Goal: Transaction & Acquisition: Obtain resource

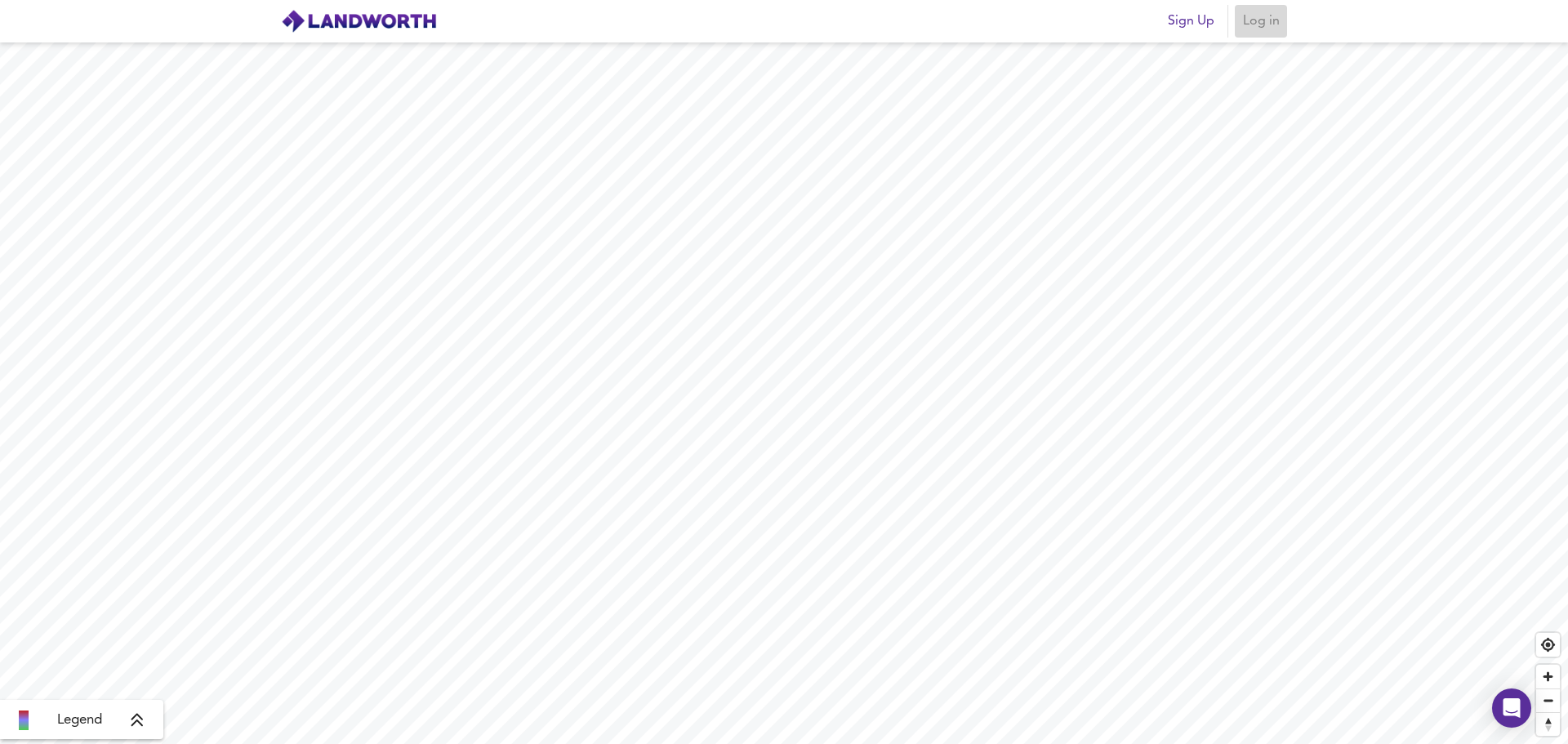
click at [1257, 24] on span "Log in" at bounding box center [1261, 21] width 39 height 23
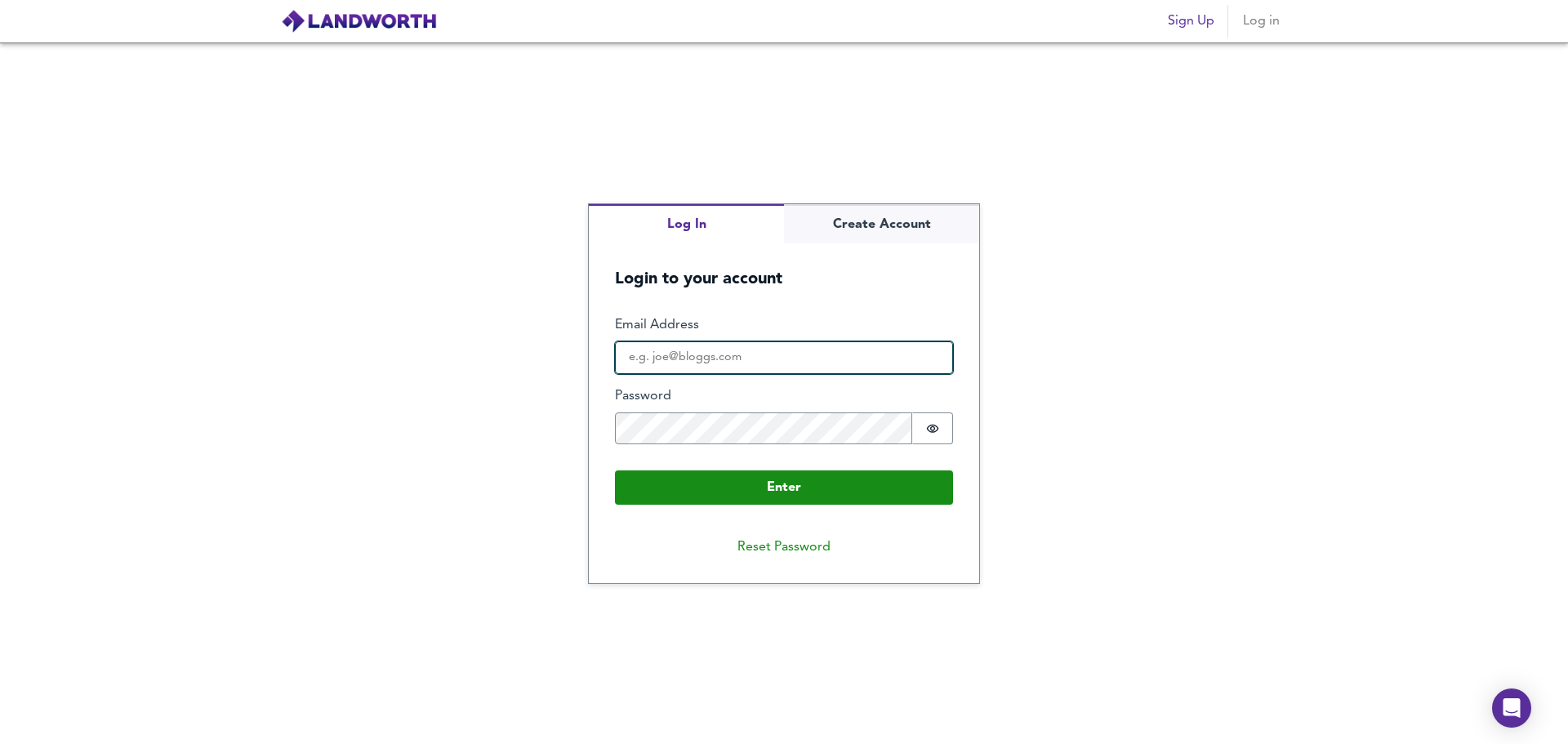
click at [669, 360] on input "Email Address" at bounding box center [784, 358] width 338 height 33
type input "contact@bridgingforcertain.com"
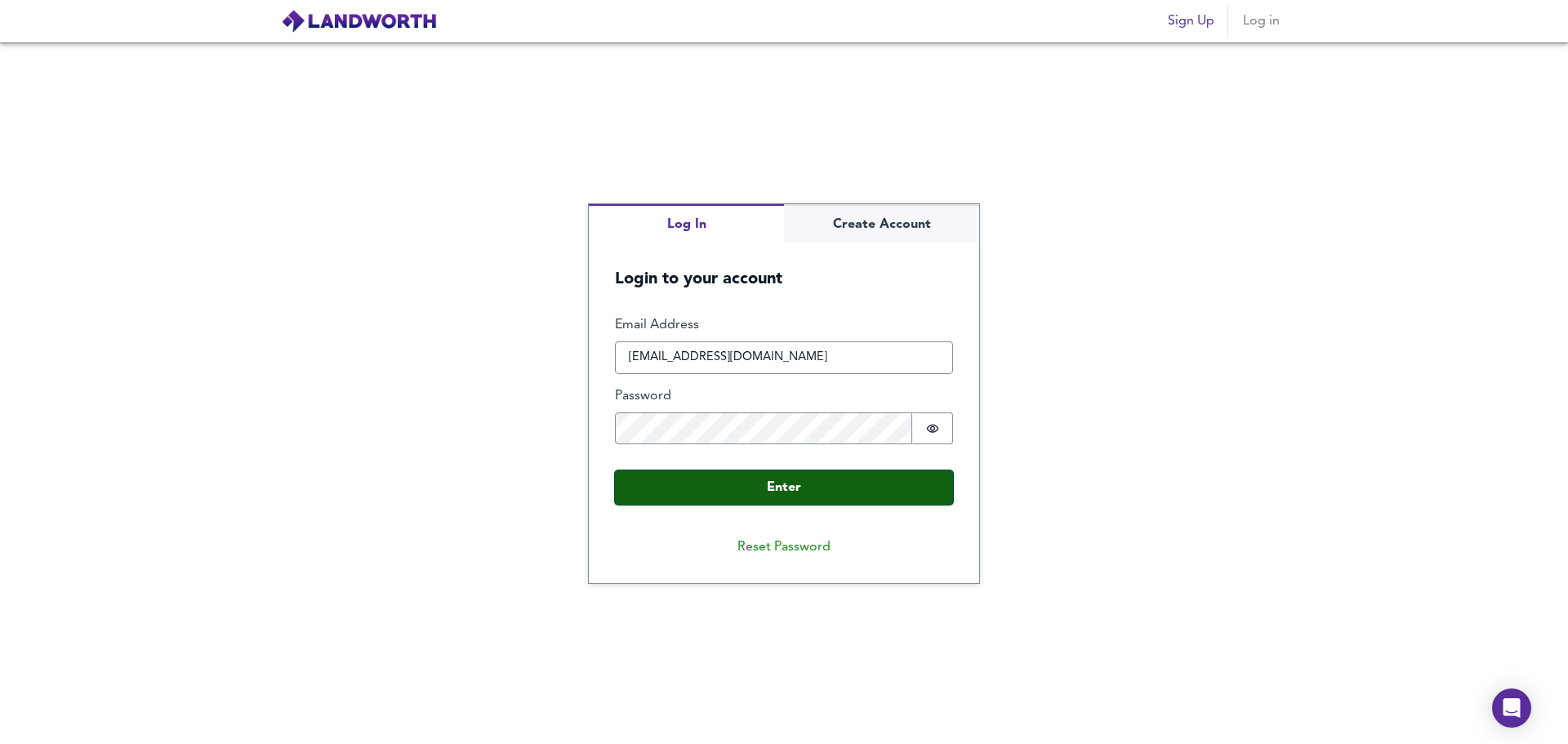
click at [649, 478] on button "Enter" at bounding box center [784, 487] width 338 height 35
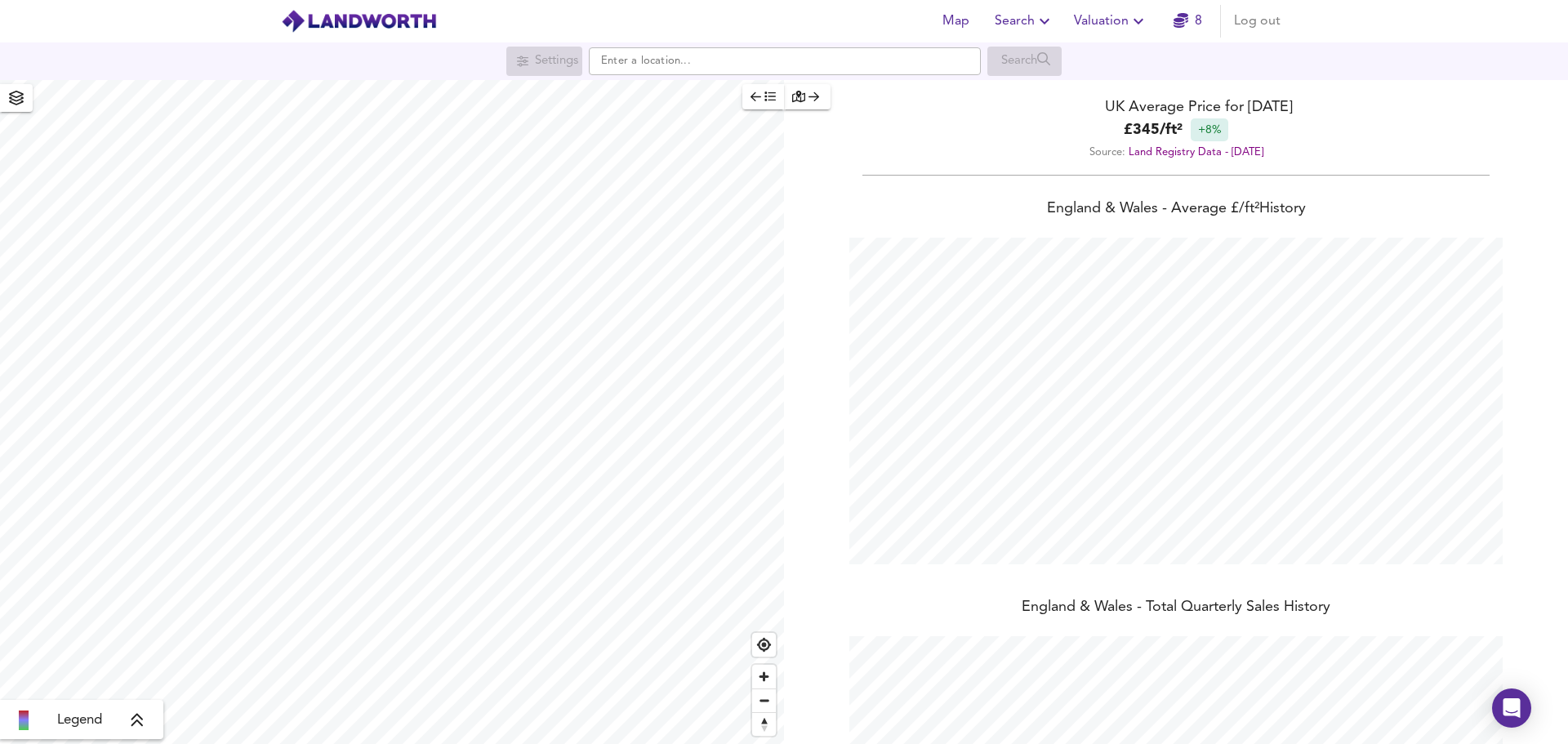
scroll to position [744, 1568]
click at [1140, 24] on icon "button" at bounding box center [1138, 21] width 10 height 6
click at [1113, 56] on li "New Valuation Report" at bounding box center [1111, 58] width 195 height 30
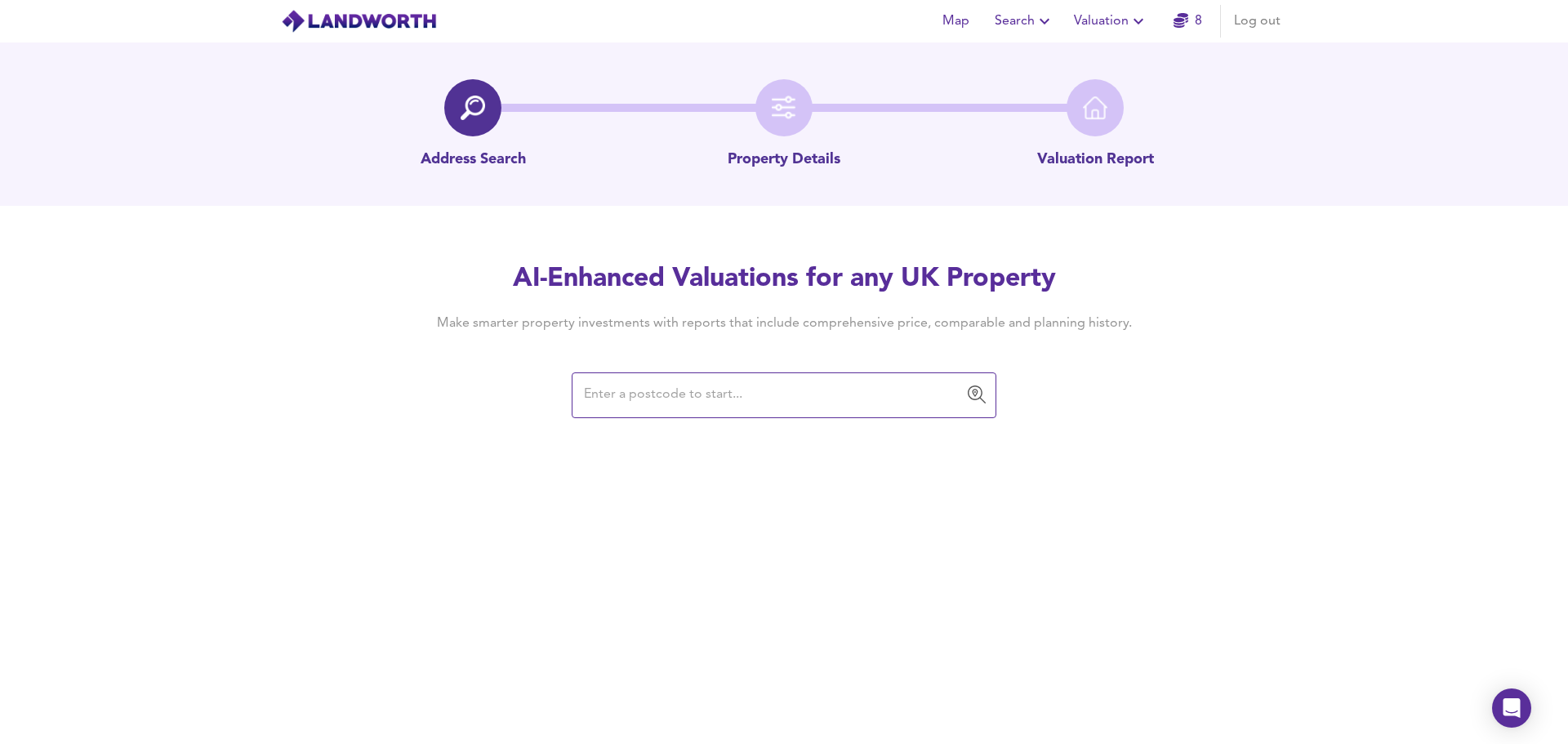
click at [636, 380] on input "text" at bounding box center [771, 395] width 386 height 31
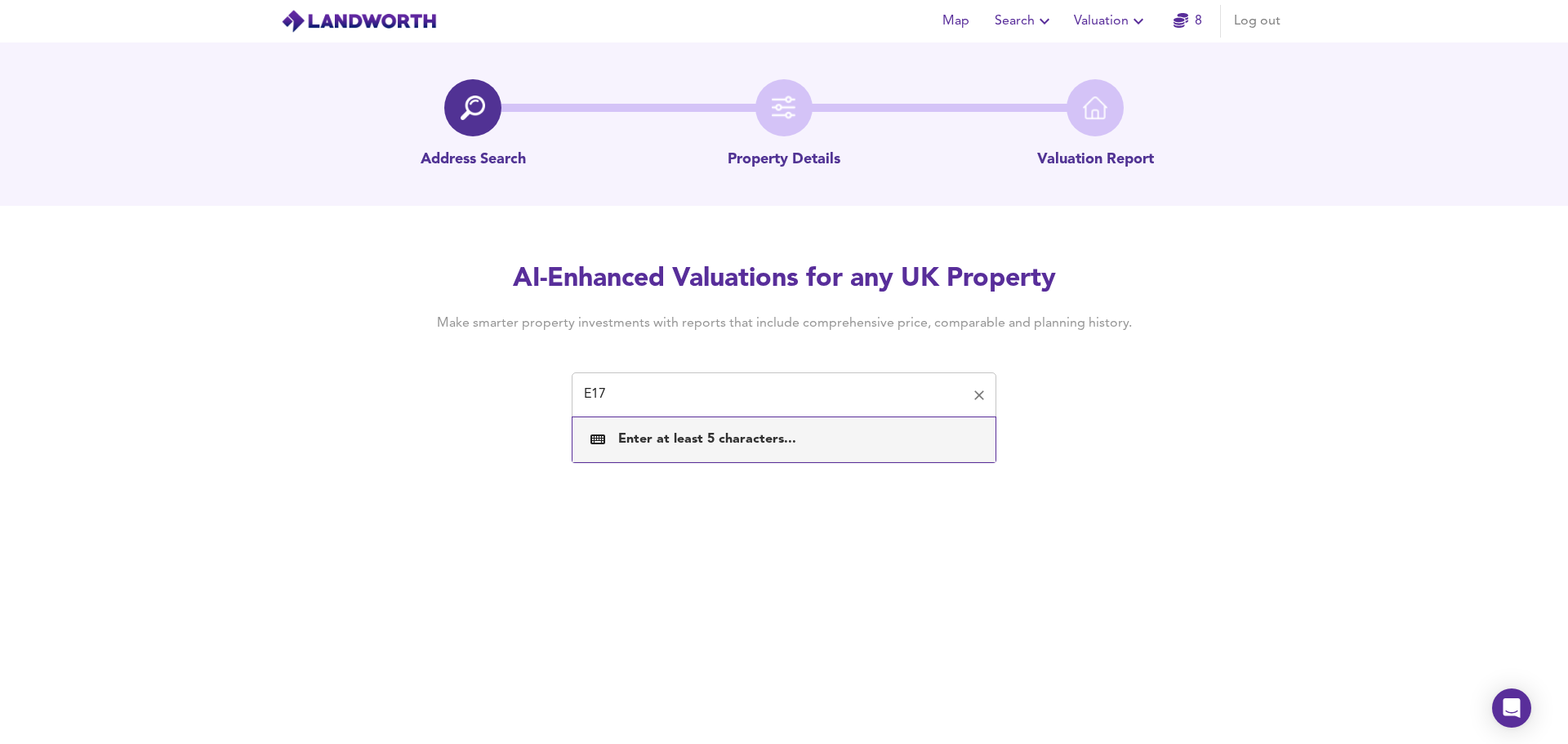
click at [636, 412] on div "E17 ​" at bounding box center [784, 395] width 424 height 46
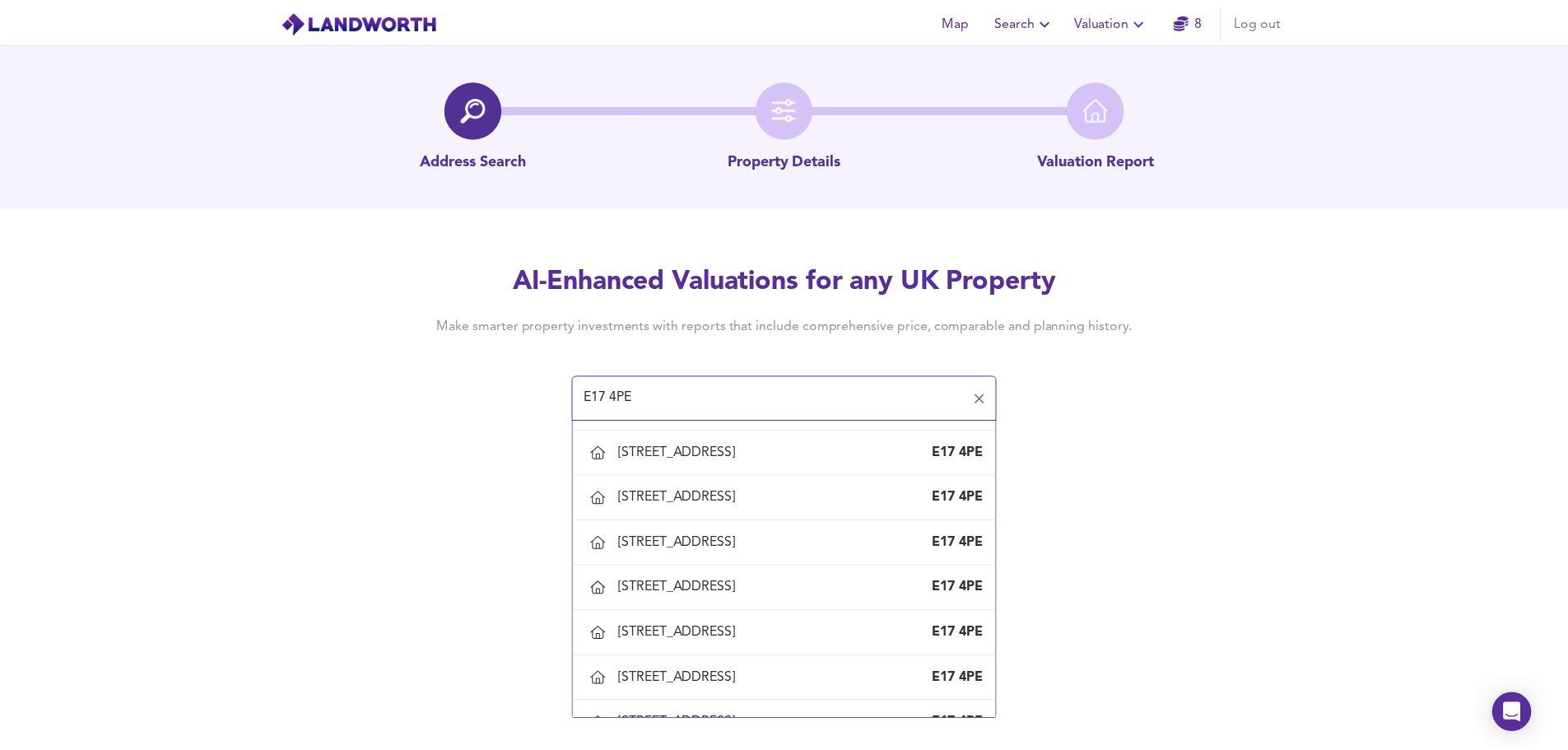
scroll to position [452, 0]
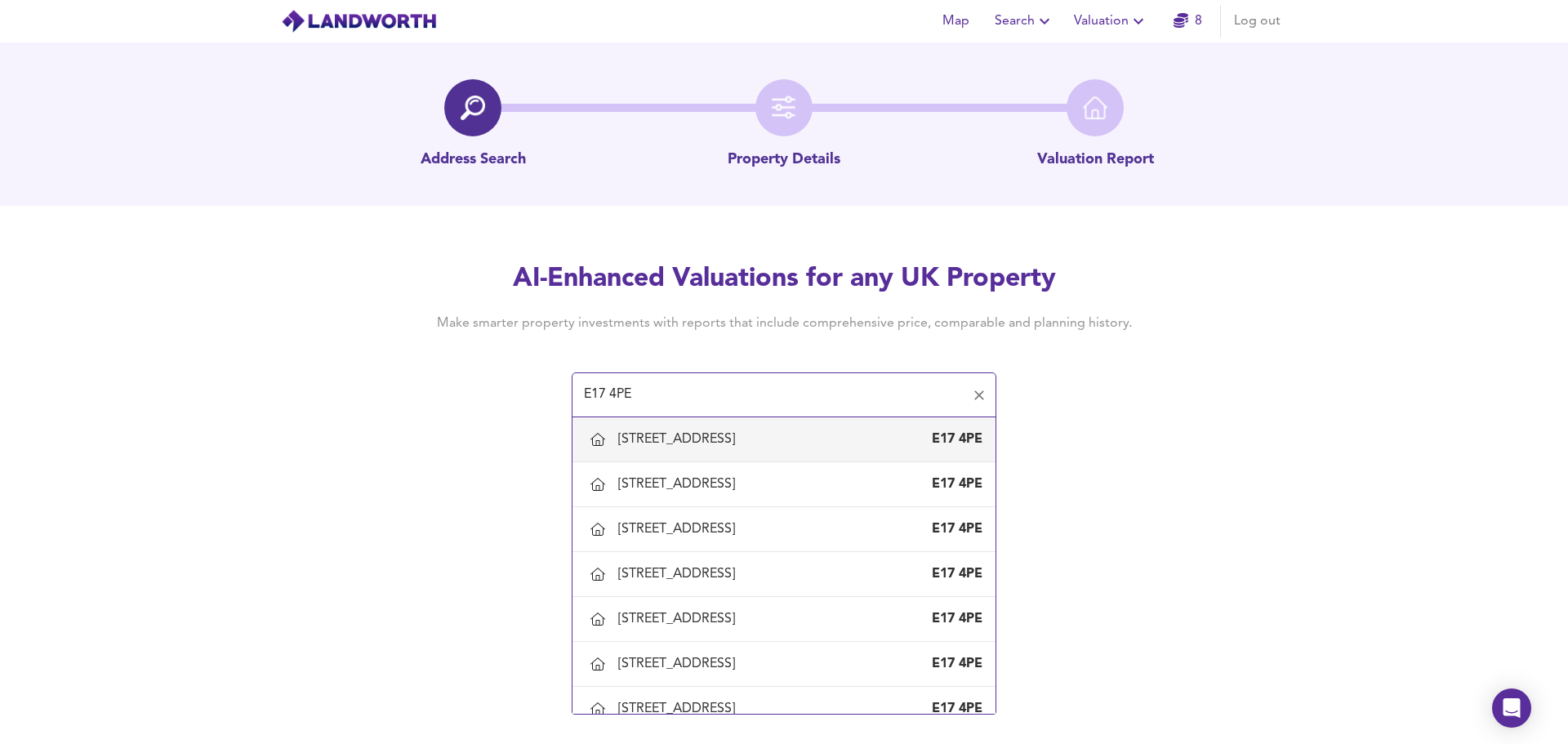
click at [742, 448] on div "16 Kenilworth Avenue, Walthamstow, Waltham Forest" at bounding box center [680, 439] width 123 height 18
type input "16 Kenilworth Avenue, Walthamstow, Waltham Forest"
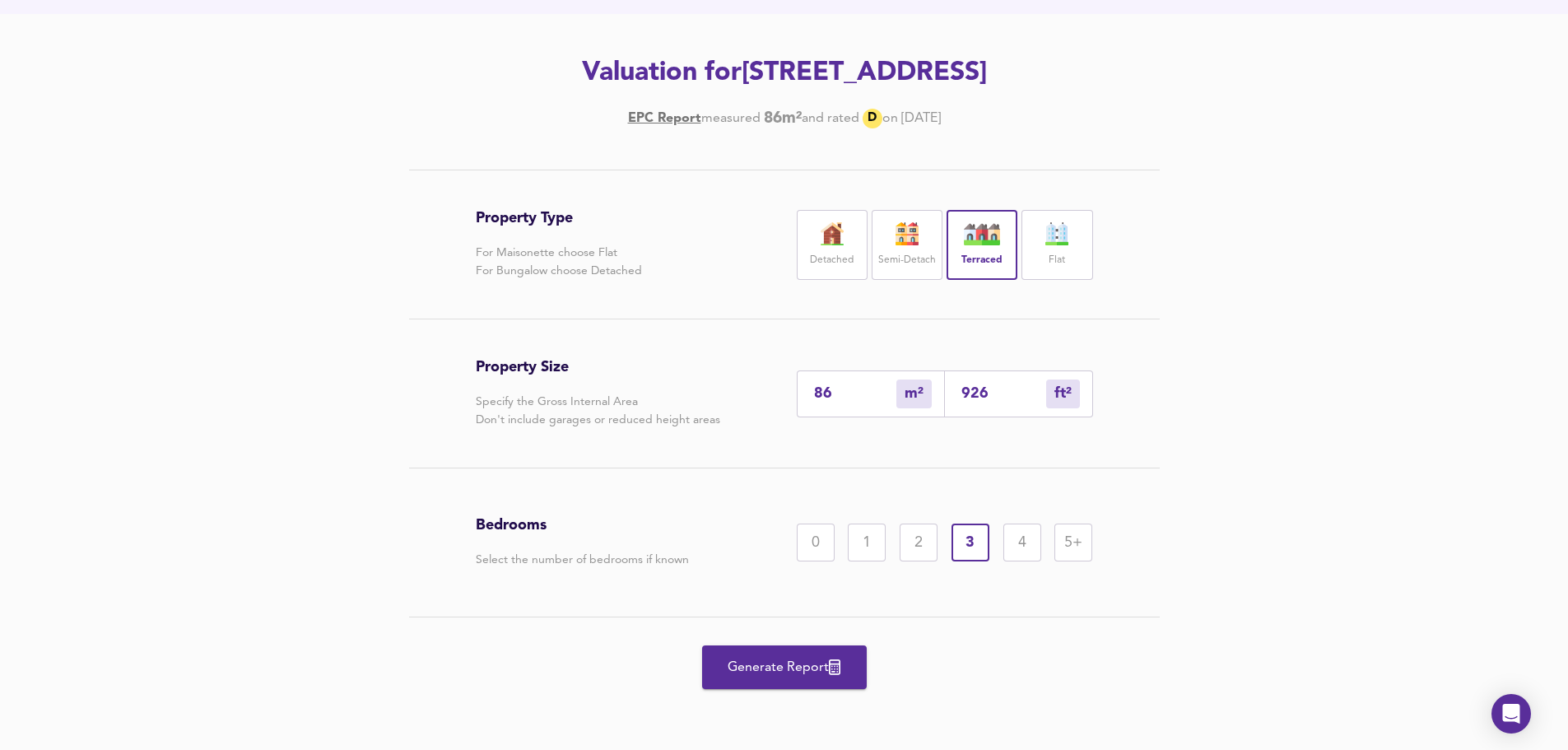
scroll to position [230, 0]
click at [754, 667] on span "Generate Report" at bounding box center [784, 667] width 132 height 23
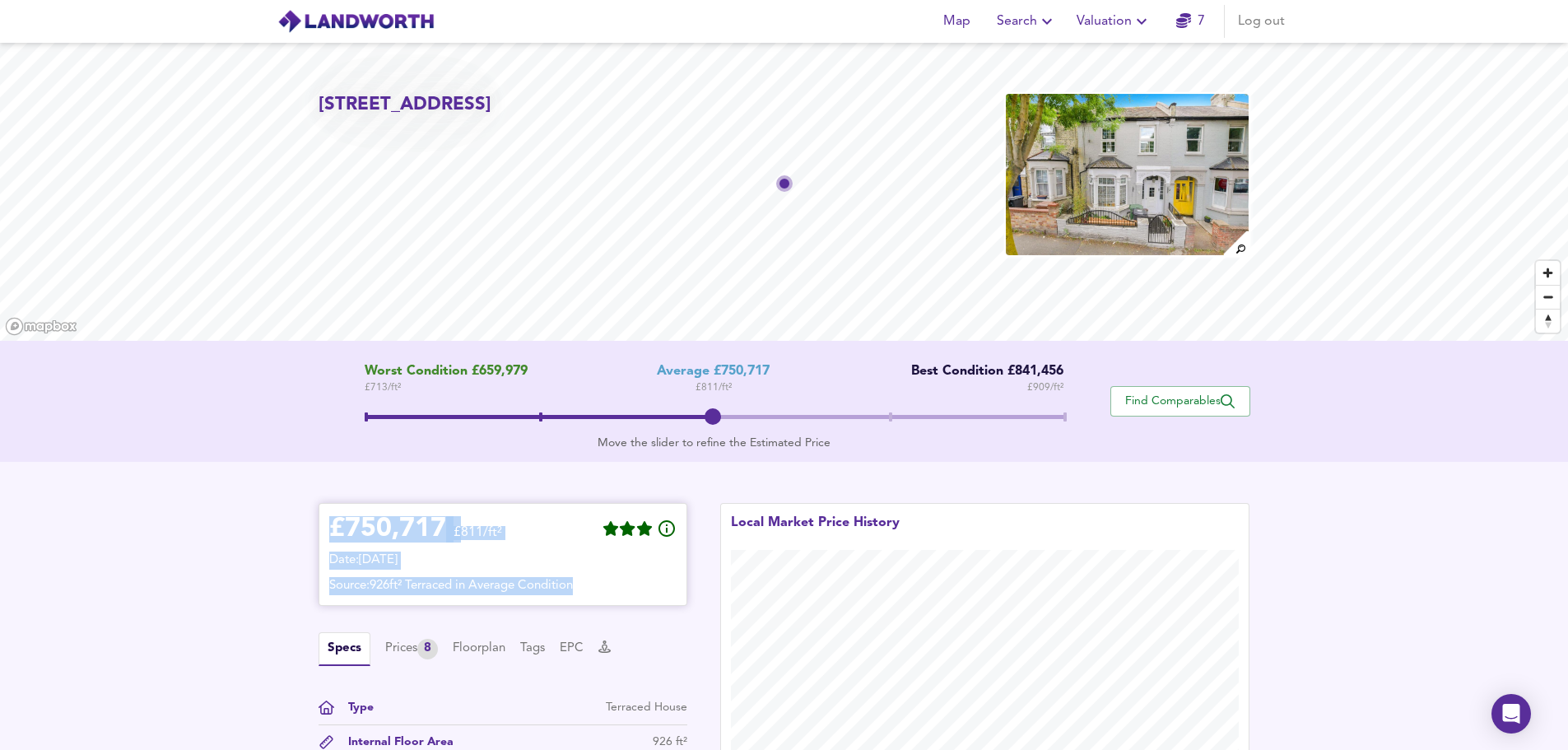
drag, startPoint x: 330, startPoint y: 530, endPoint x: 685, endPoint y: 574, distance: 357.7
click at [685, 574] on div "£ 750,717 £811/ft² Date: 3 September 2025 Source: 926ft² Terraced in Average Co…" at bounding box center [503, 554] width 369 height 103
copy div "£ 750,717 £811/ft² Date: 3 September 2025 Source: 926ft² Terraced in Average Co…"
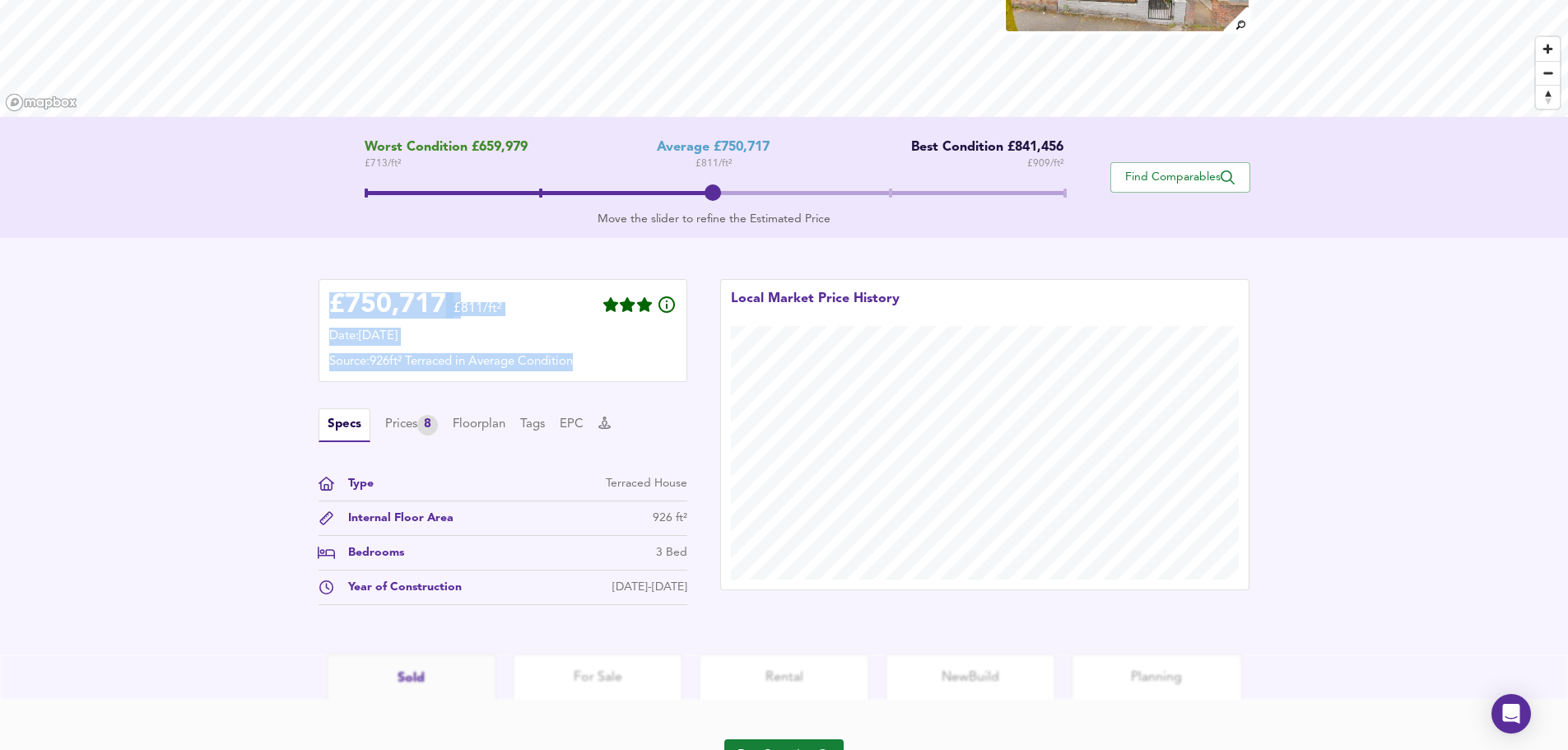
scroll to position [262, 0]
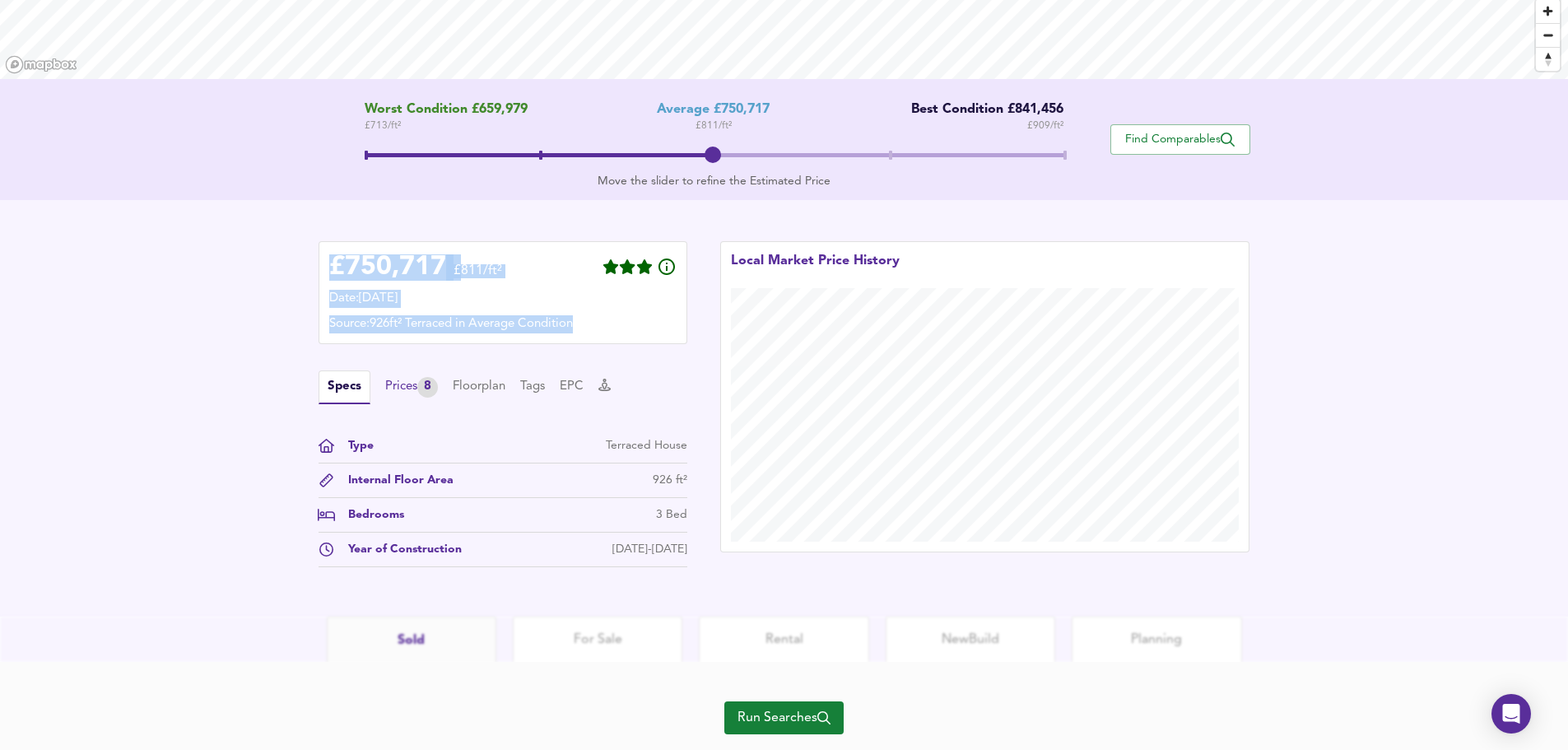
click at [402, 386] on div "Prices 8" at bounding box center [412, 387] width 53 height 20
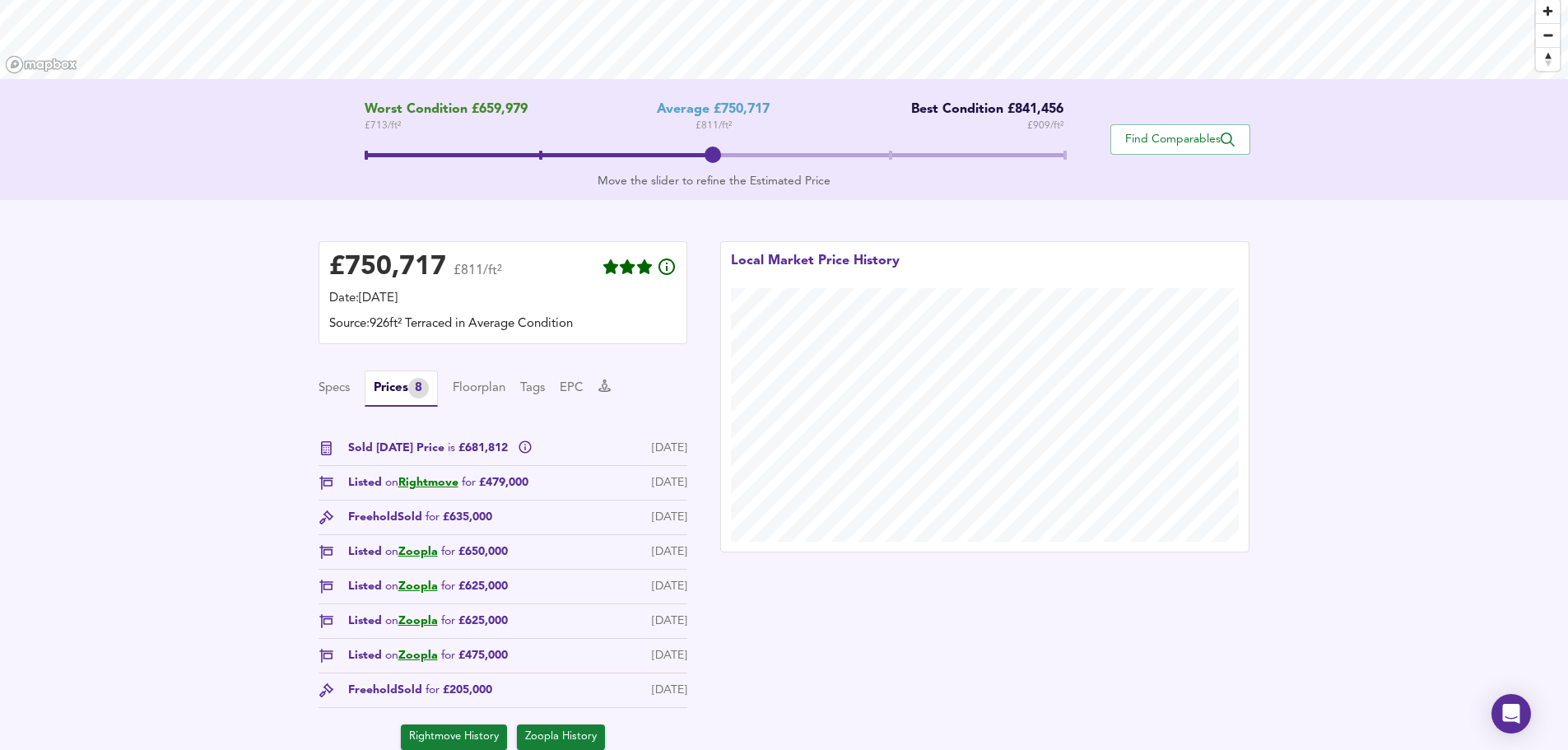
click at [874, 662] on div "Local Market Price History" at bounding box center [986, 495] width 563 height 542
click at [1175, 141] on span "Find Comparables" at bounding box center [1179, 139] width 122 height 15
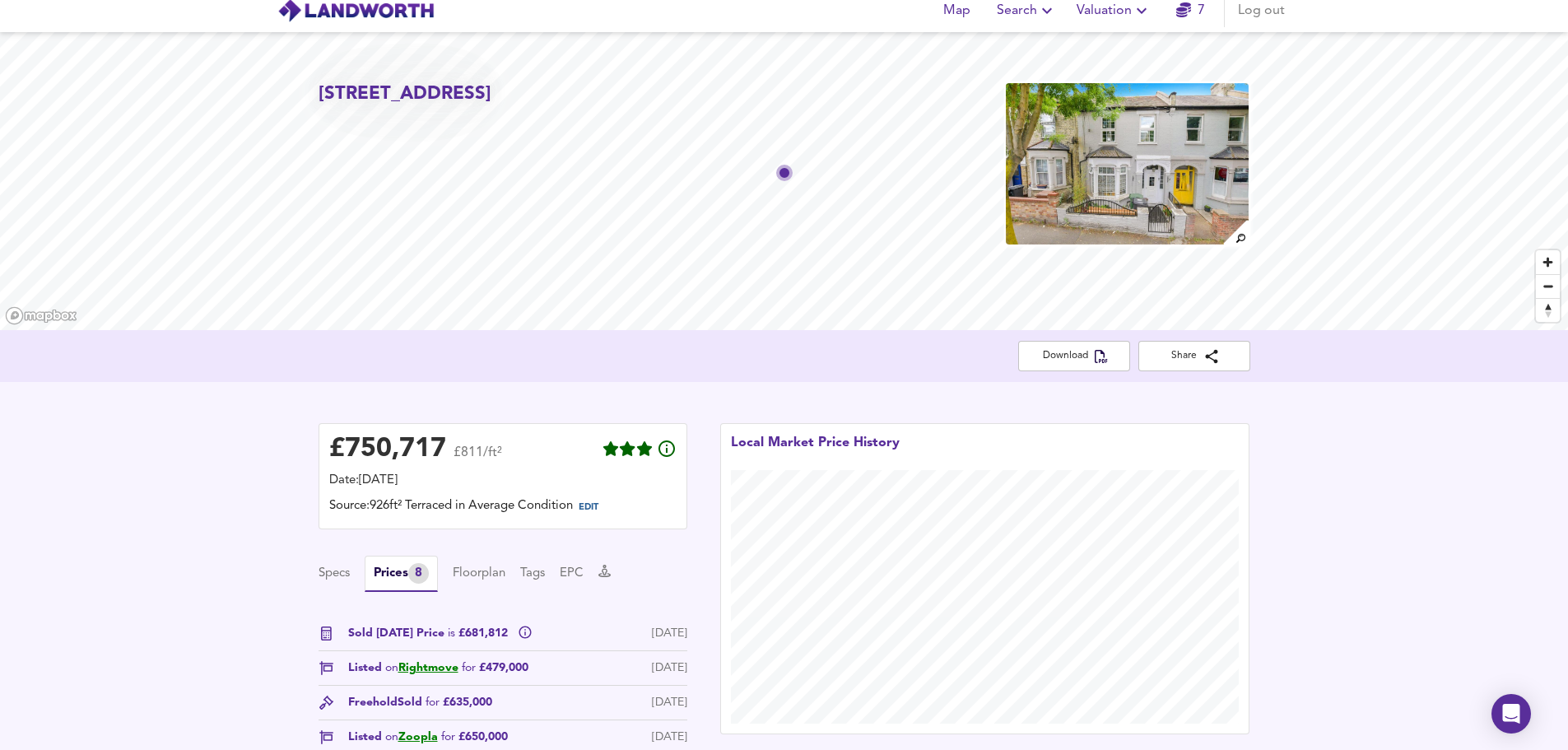
scroll to position [0, 0]
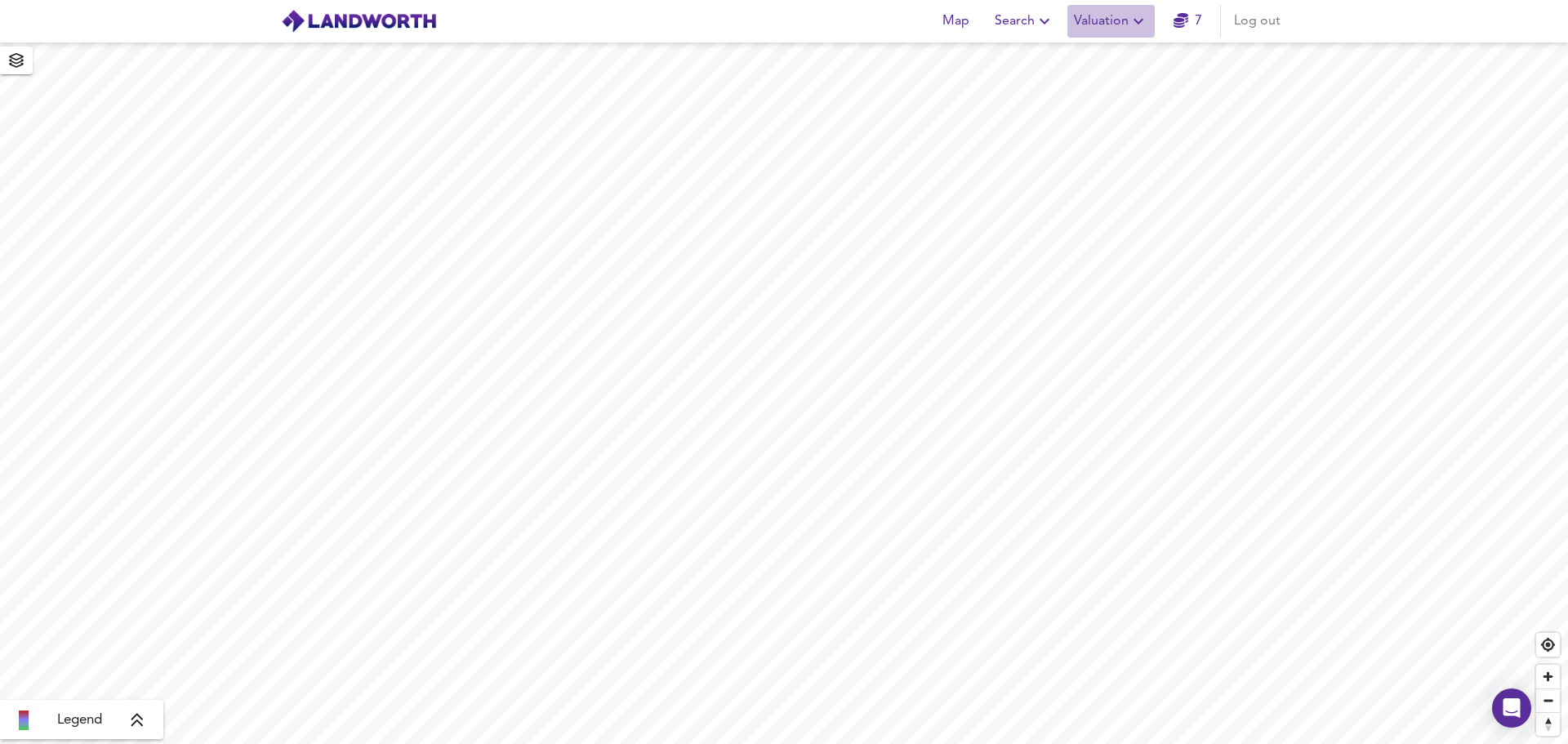
click at [1138, 21] on icon "button" at bounding box center [1138, 21] width 10 height 6
click at [1112, 50] on li "New Valuation Report" at bounding box center [1111, 58] width 195 height 30
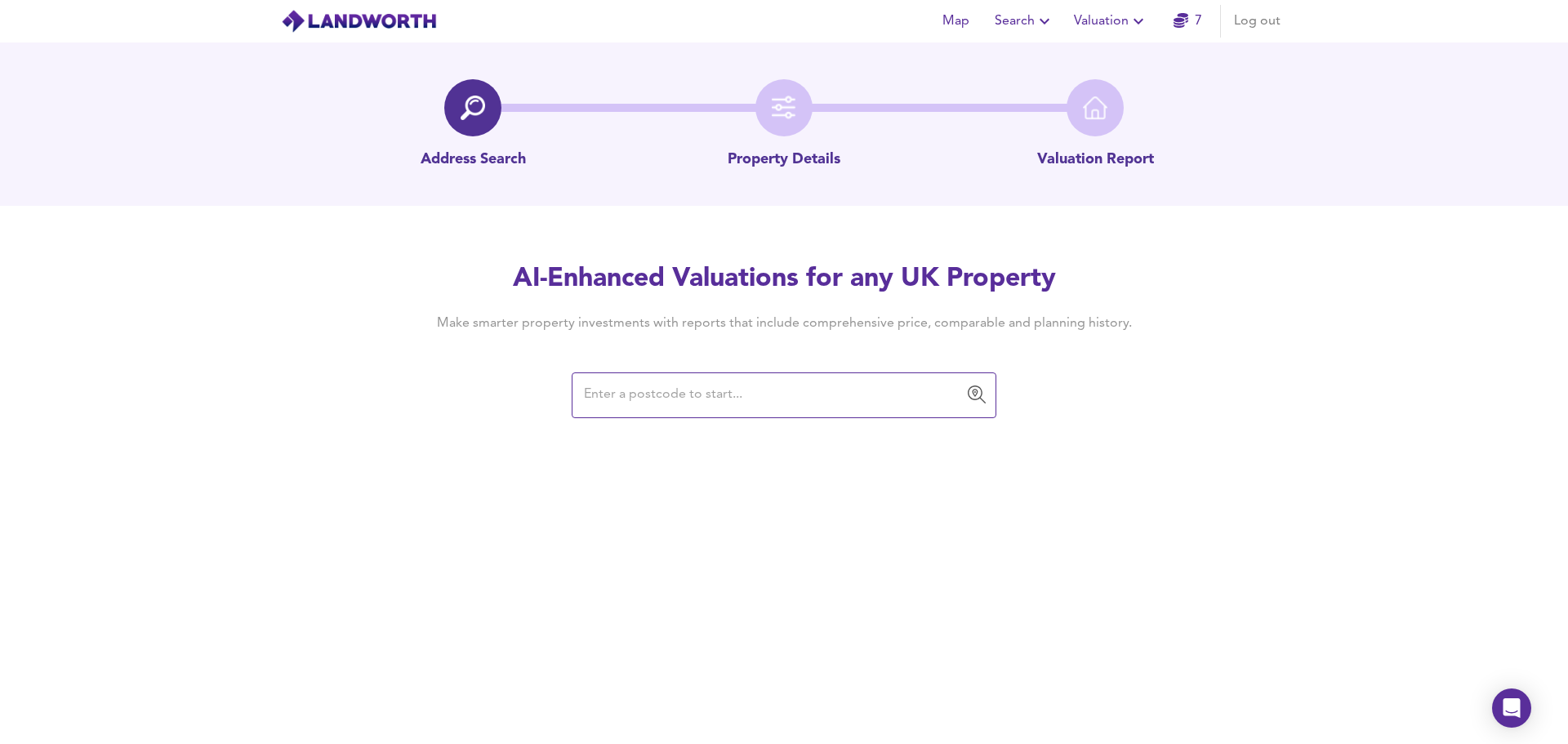
click at [675, 394] on input "text" at bounding box center [771, 395] width 386 height 31
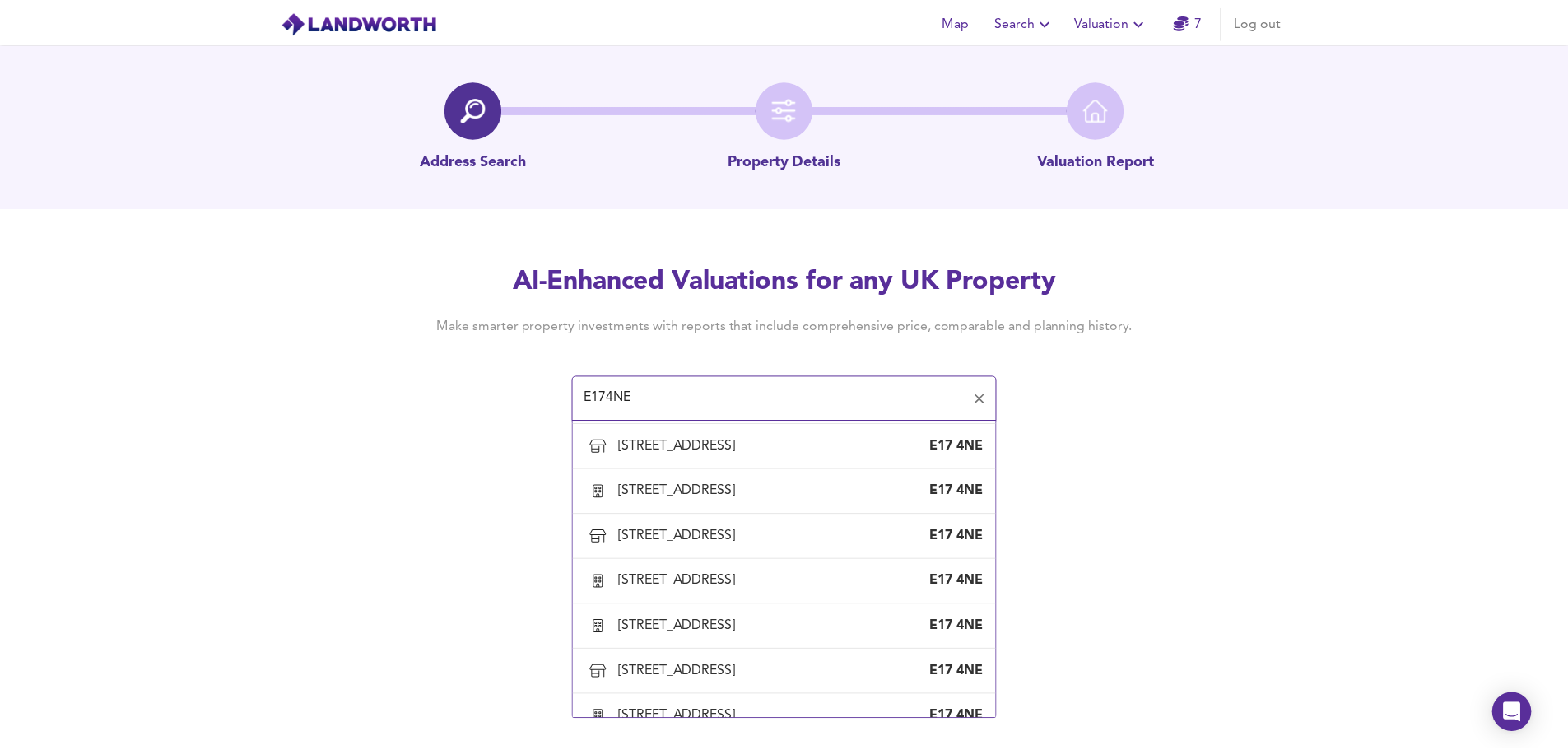
scroll to position [935, 0]
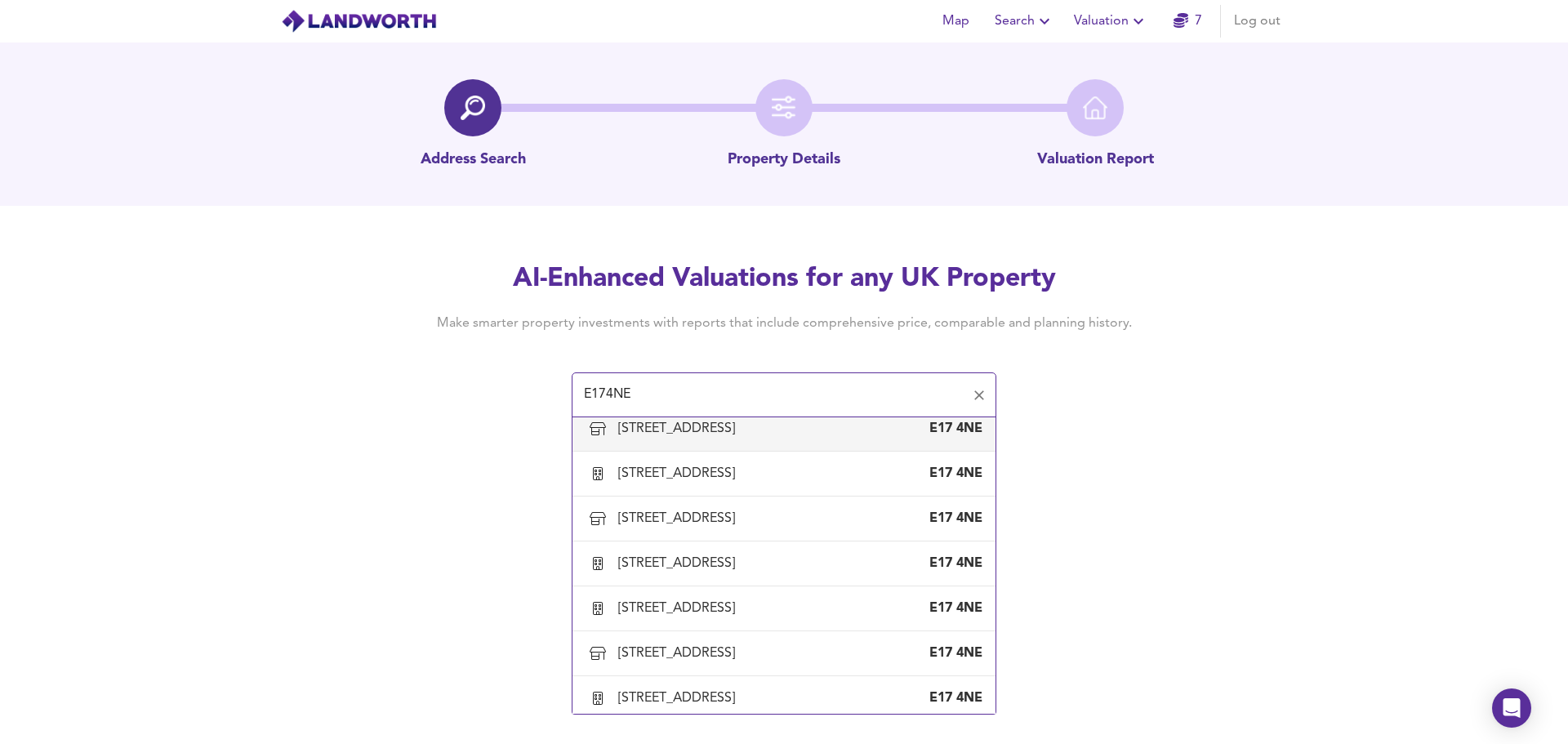
click at [698, 438] on div "[STREET_ADDRESS]" at bounding box center [680, 428] width 123 height 18
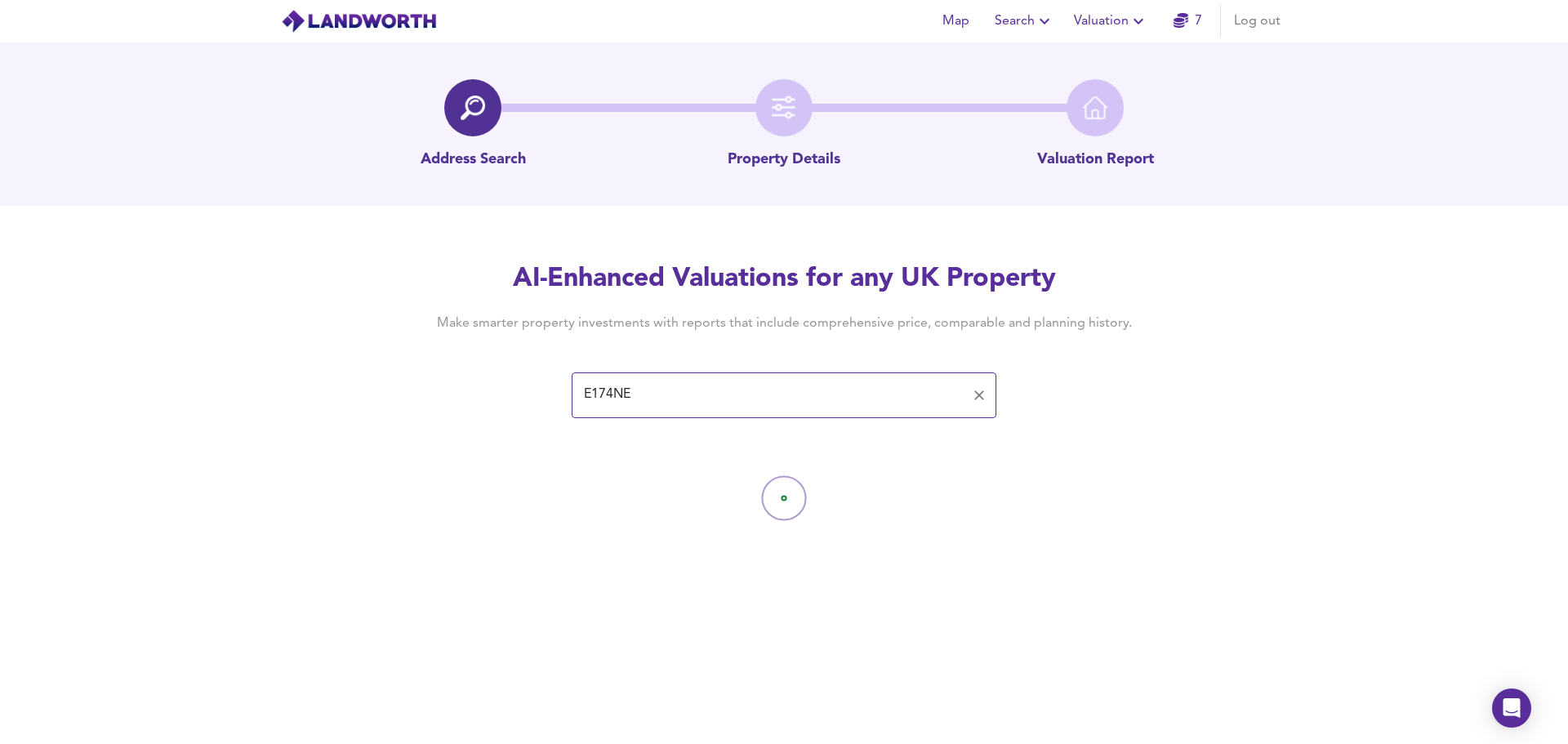
type input "[STREET_ADDRESS]"
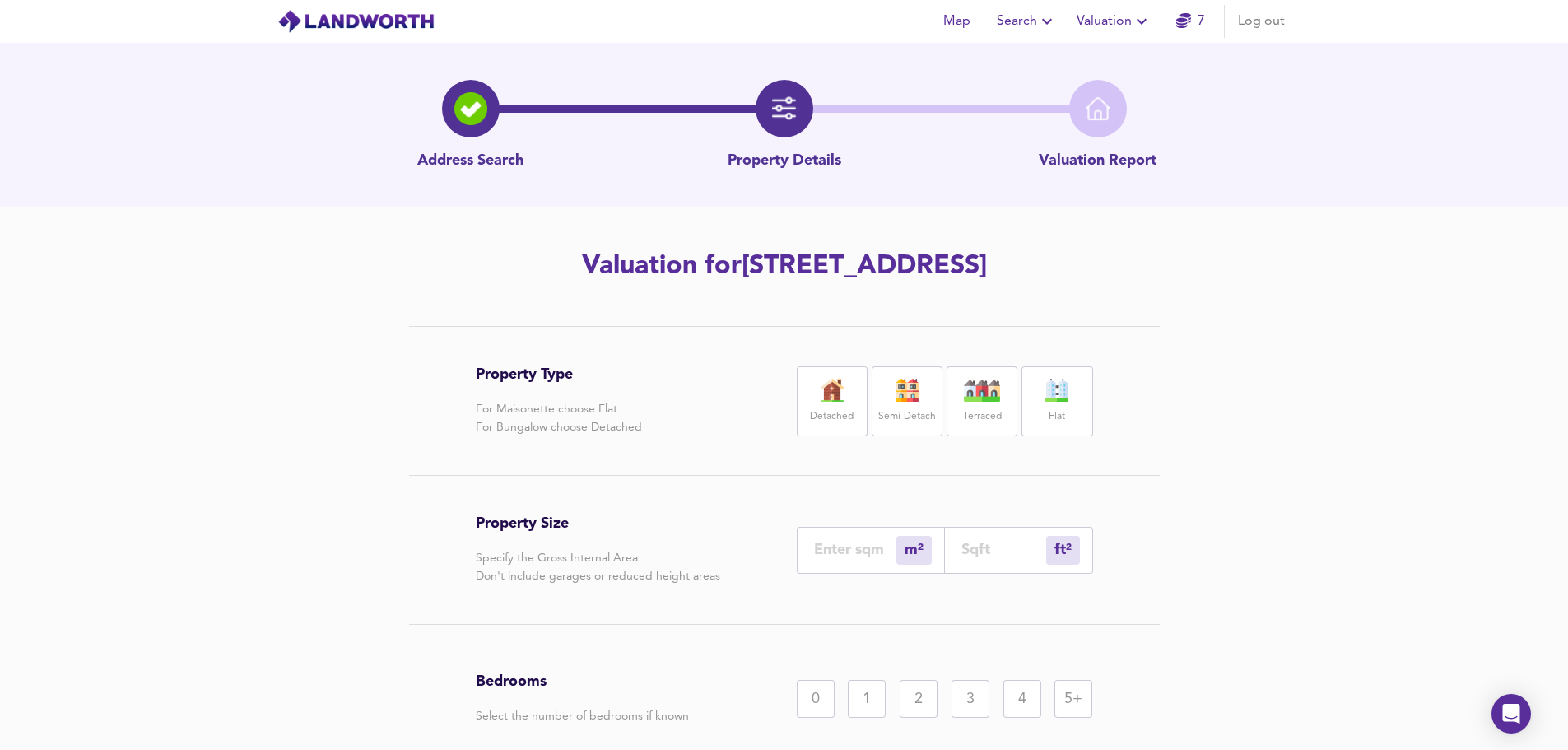
click at [1065, 394] on img at bounding box center [1057, 389] width 41 height 23
click at [999, 555] on input "number" at bounding box center [1003, 549] width 85 height 17
click at [986, 540] on div "ft² sqft" at bounding box center [1019, 549] width 148 height 47
click at [986, 553] on input "number" at bounding box center [1003, 549] width 85 height 17
type input "1"
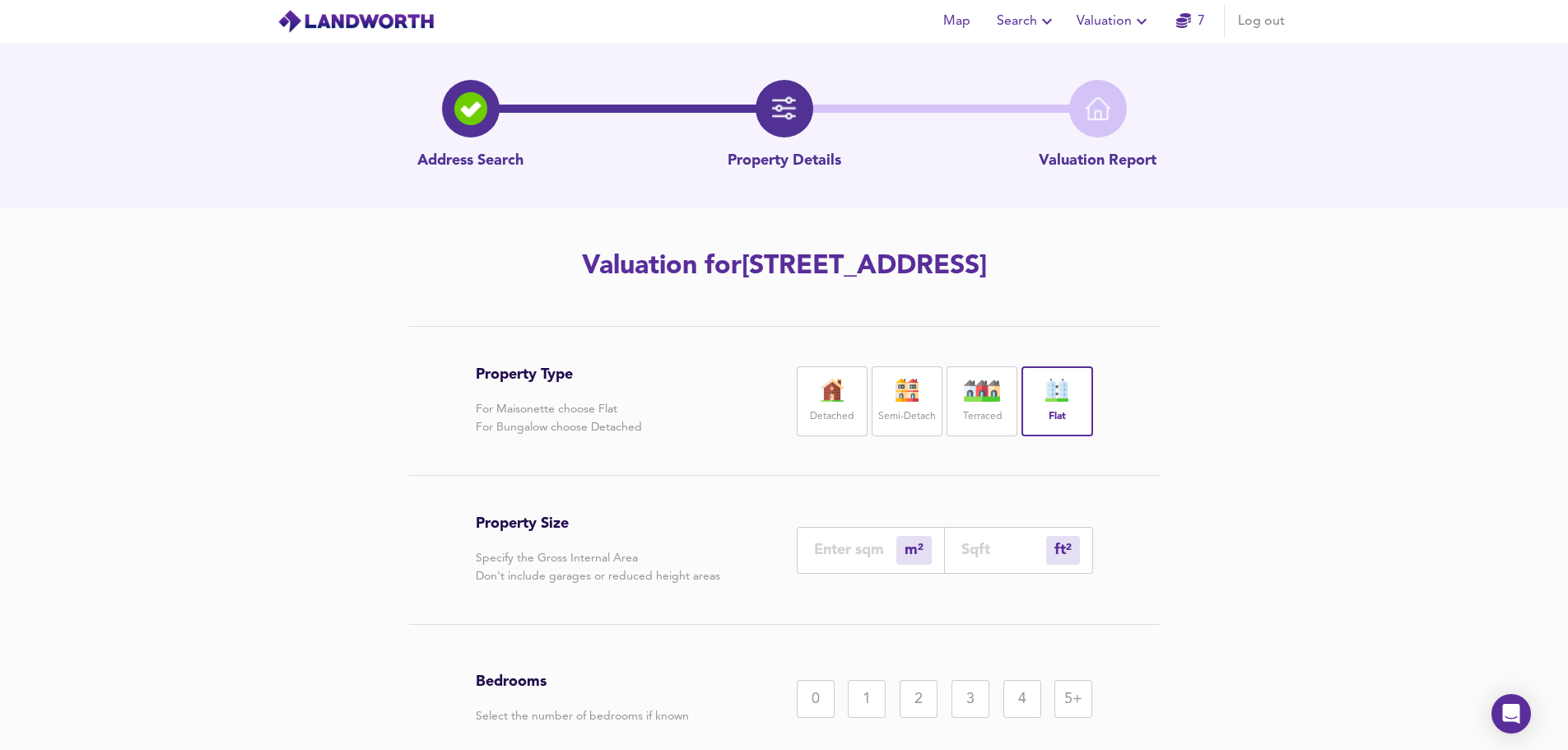
type input "7"
type input "77"
type input "72"
type input "775"
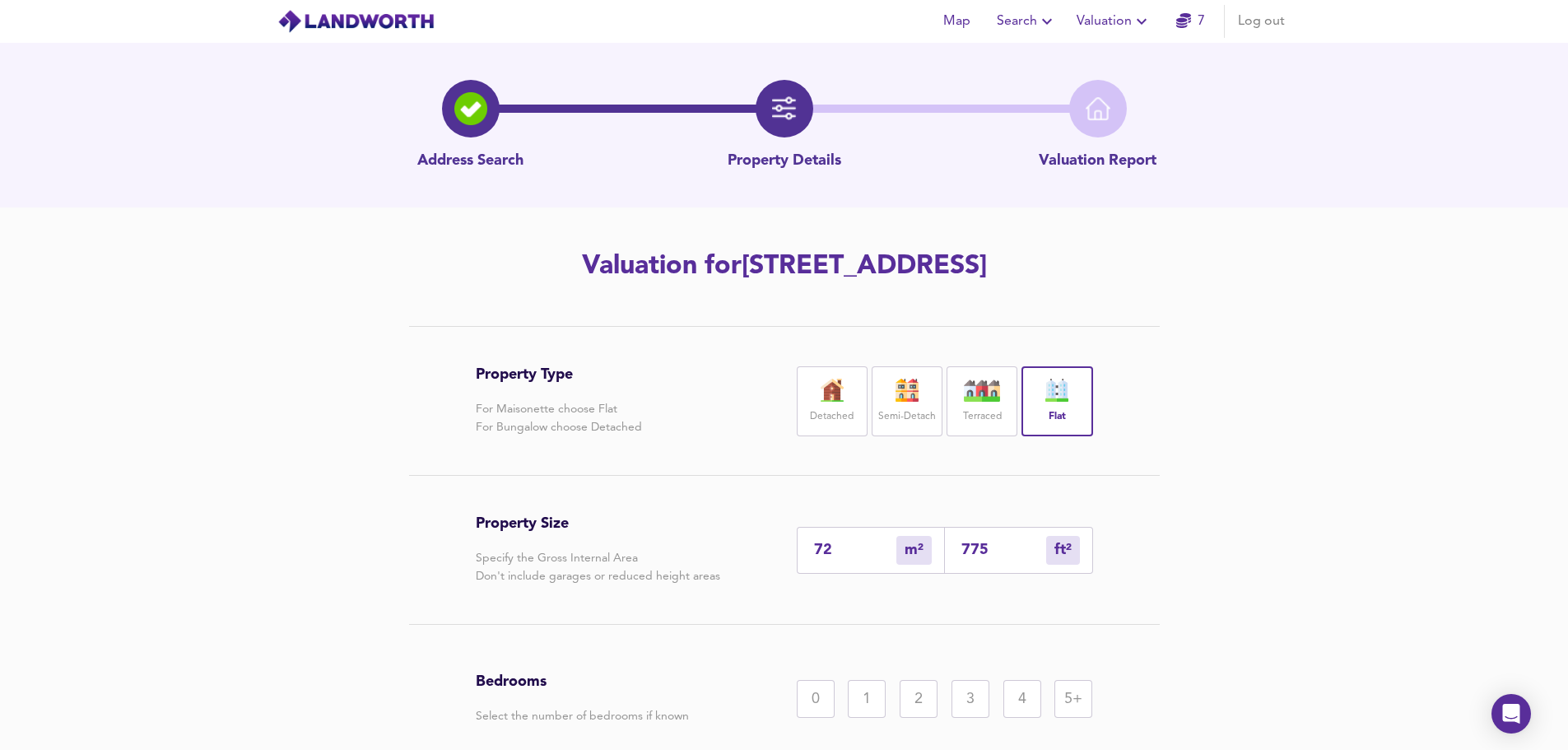
click at [918, 695] on div "2" at bounding box center [918, 698] width 38 height 38
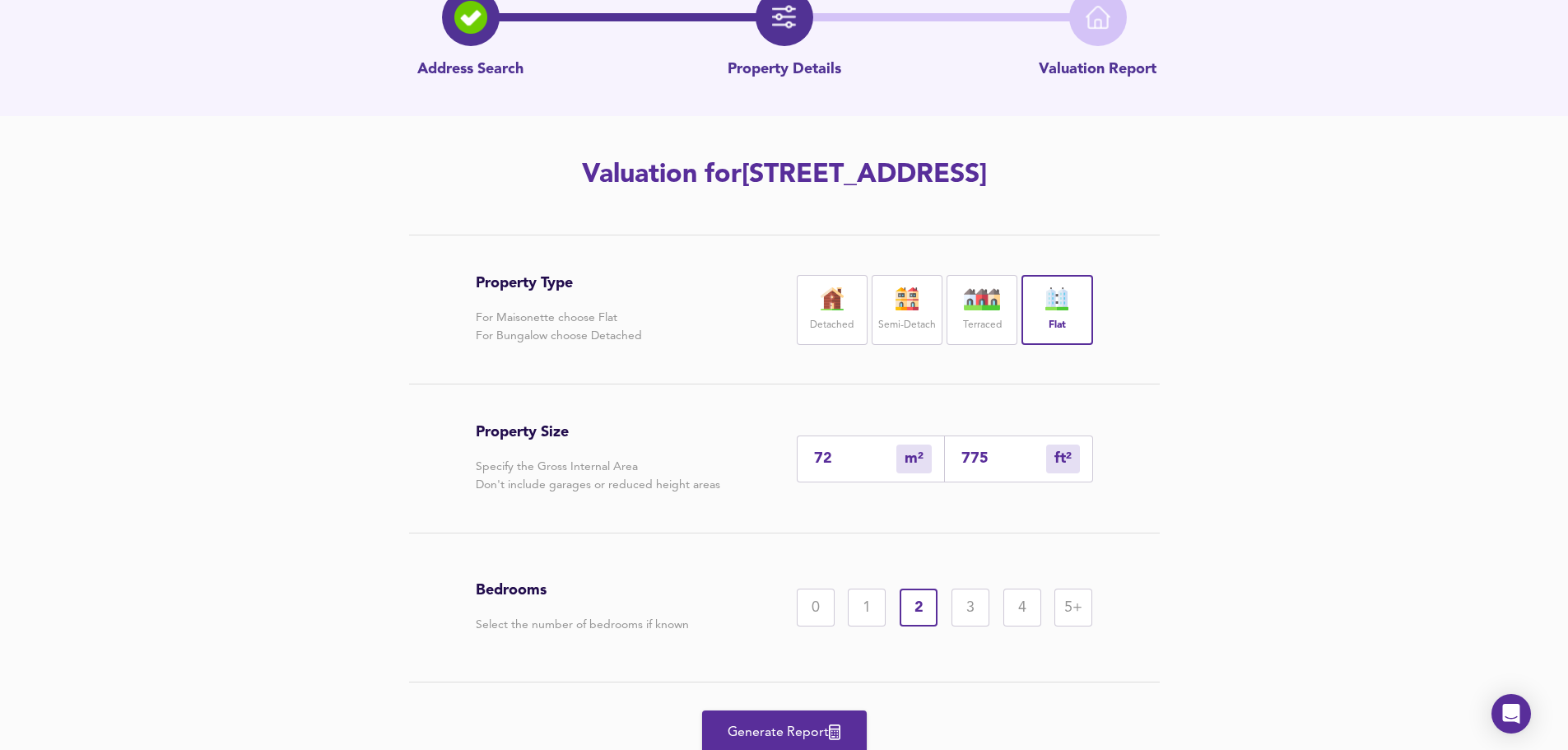
scroll to position [105, 0]
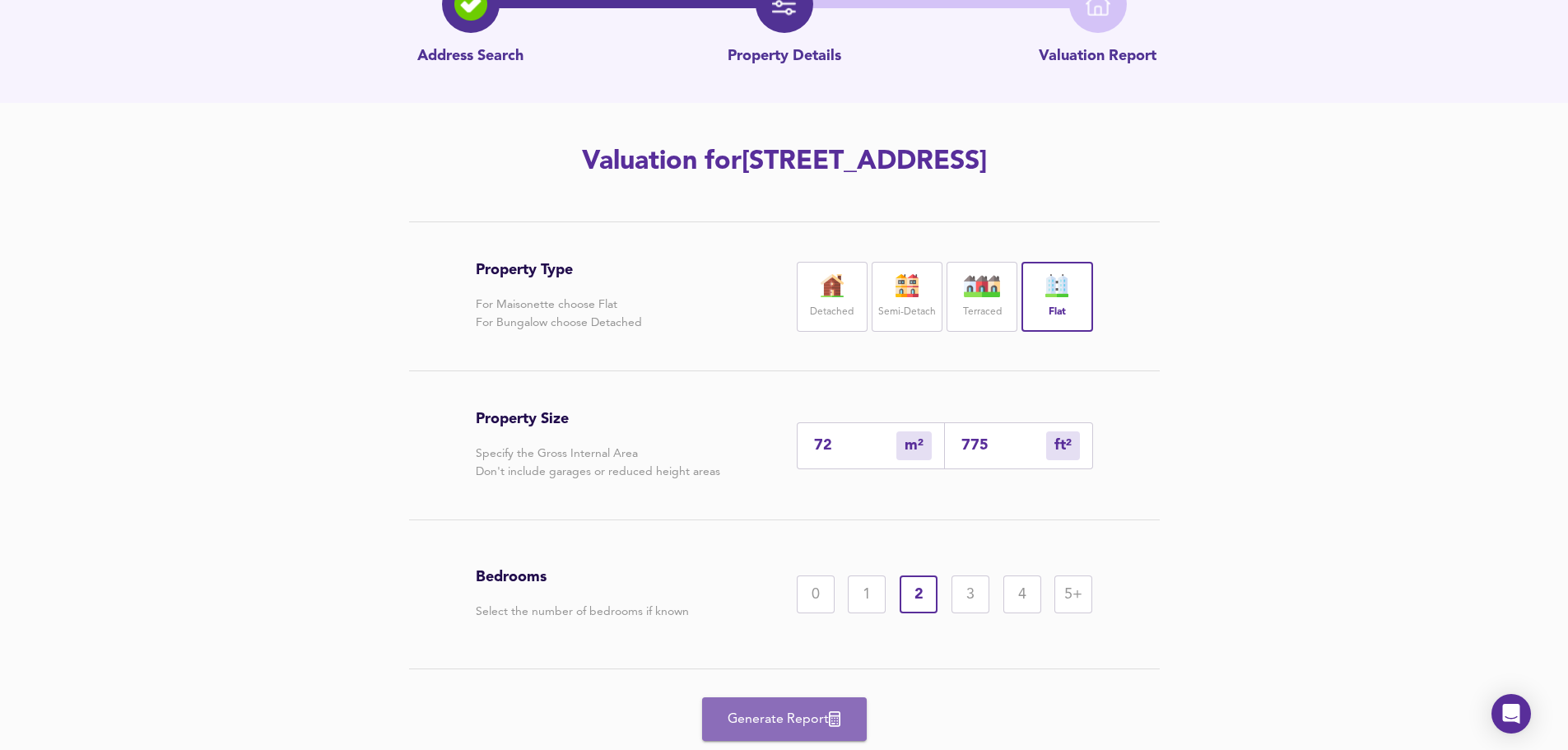
click at [793, 712] on span "Generate Report" at bounding box center [784, 719] width 132 height 23
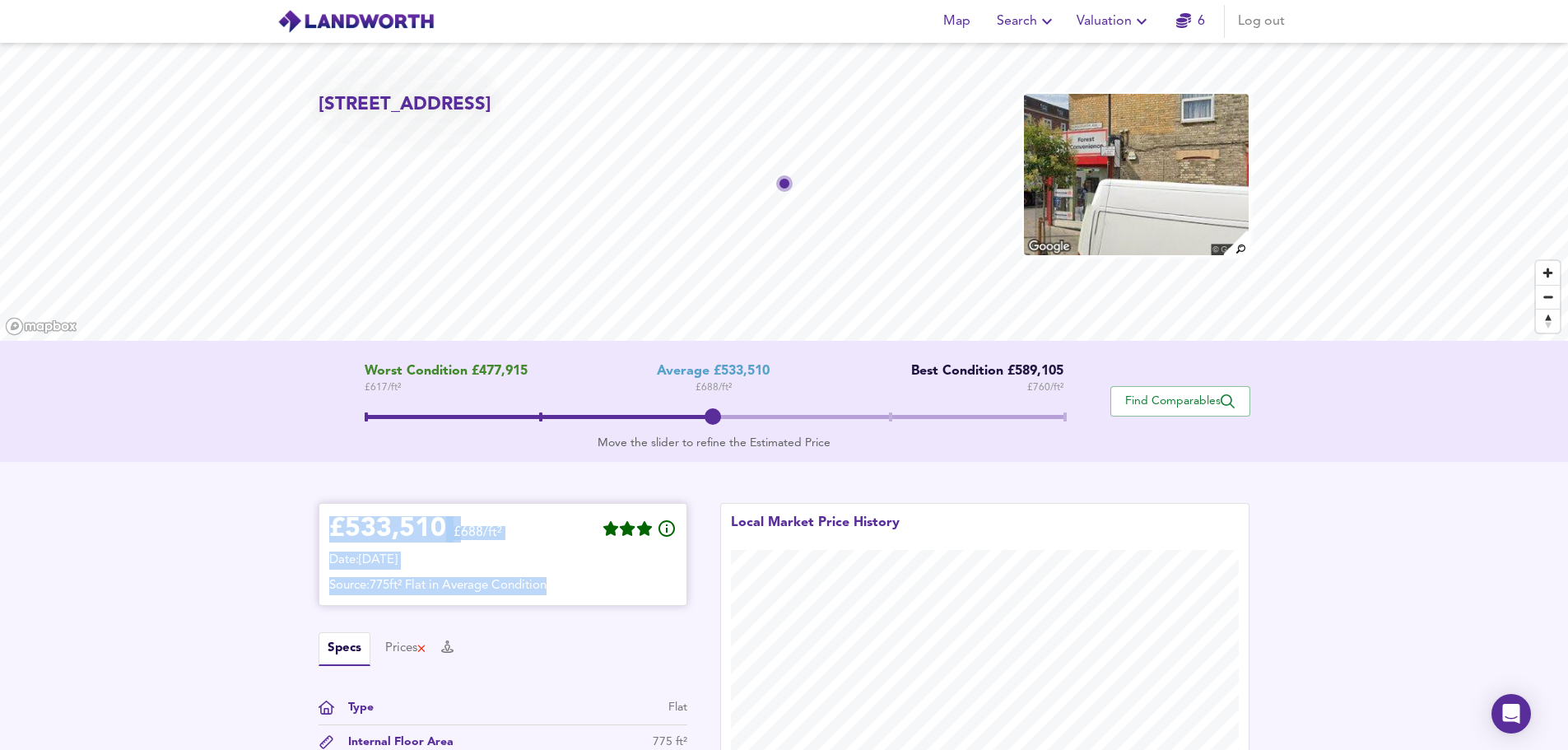
drag, startPoint x: 333, startPoint y: 531, endPoint x: 651, endPoint y: 595, distance: 324.4
click at [651, 595] on div "£ 533,510 £688/ft² Date: [DATE] Source: 775ft² Flat in Average Condition" at bounding box center [503, 554] width 347 height 82
copy div "£ 533,510 £688/ft² Date: [DATE] Source: 775ft² Flat in Average Condition"
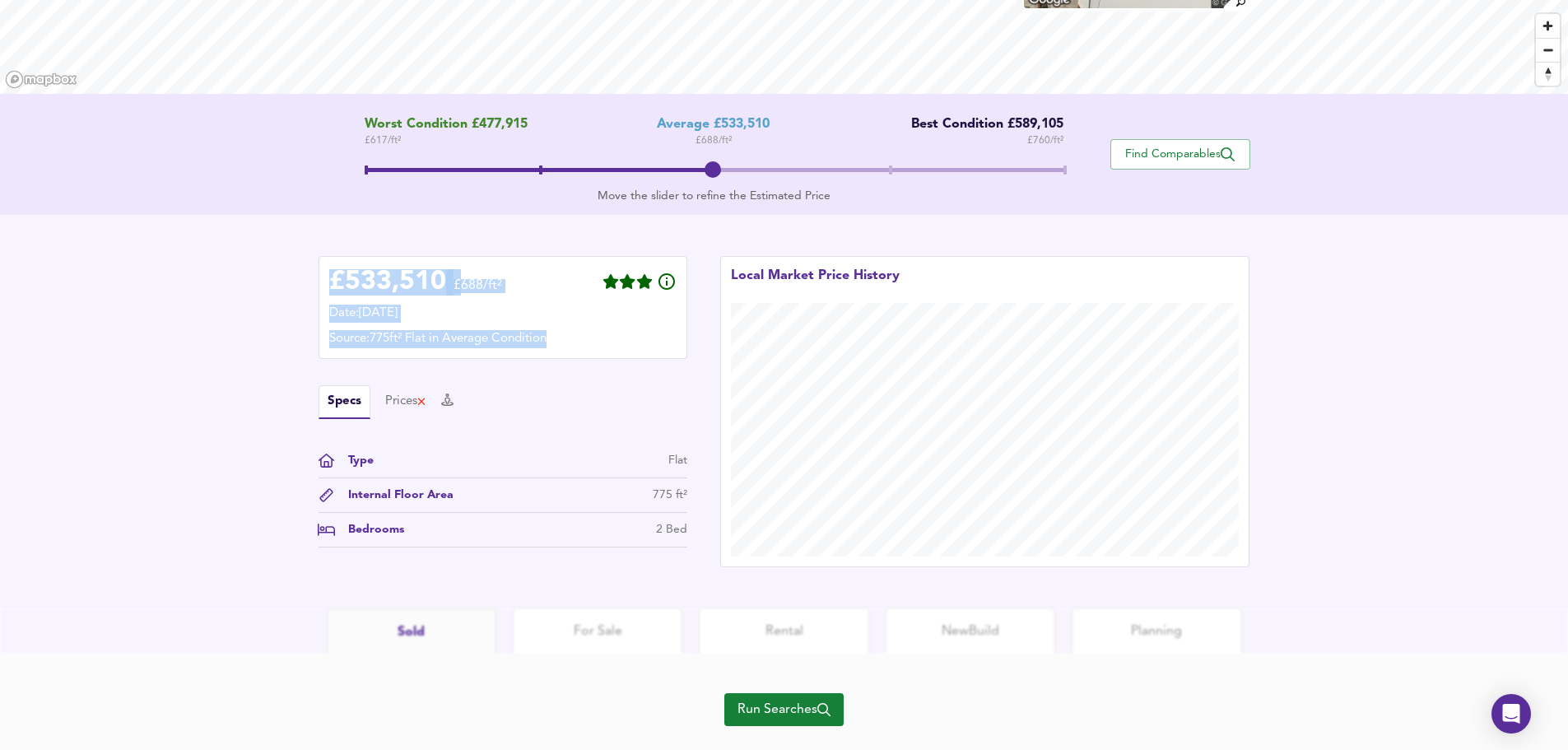
scroll to position [255, 0]
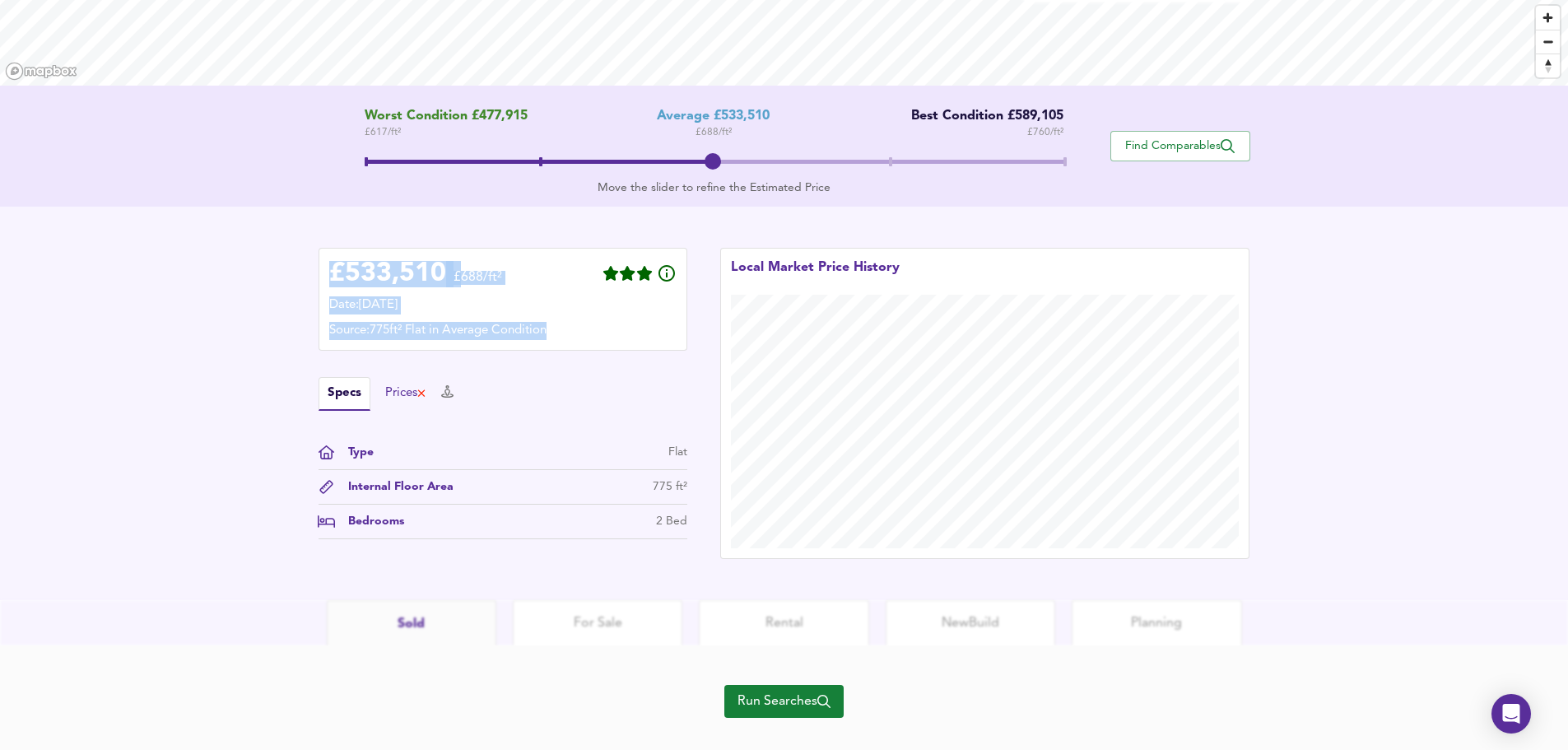
click at [399, 398] on div "Prices" at bounding box center [406, 393] width 42 height 18
click at [339, 393] on button "Specs" at bounding box center [334, 393] width 31 height 18
click at [1154, 145] on span "Find Comparables" at bounding box center [1179, 146] width 122 height 15
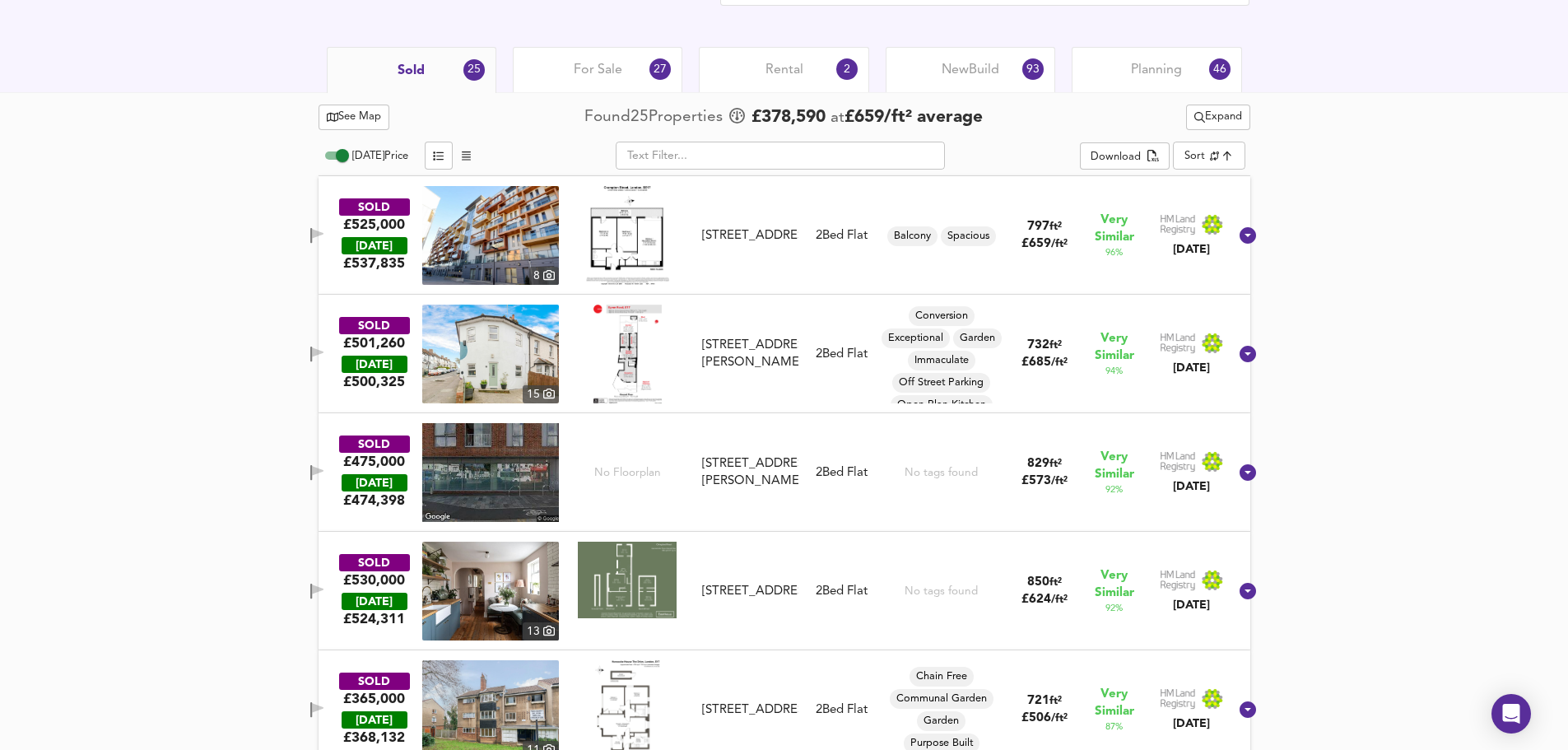
scroll to position [744, 0]
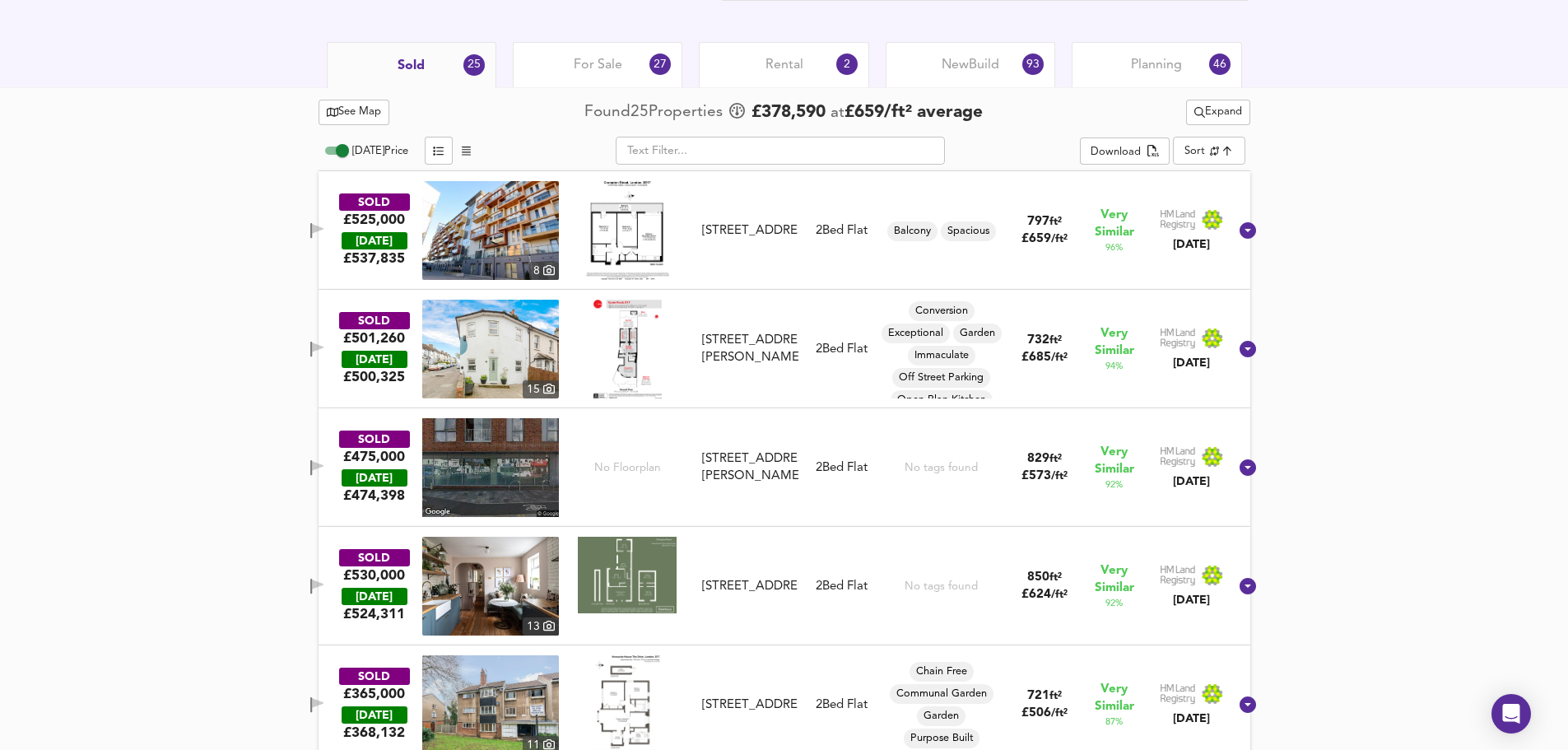
click at [1145, 64] on span "Planning" at bounding box center [1156, 65] width 51 height 18
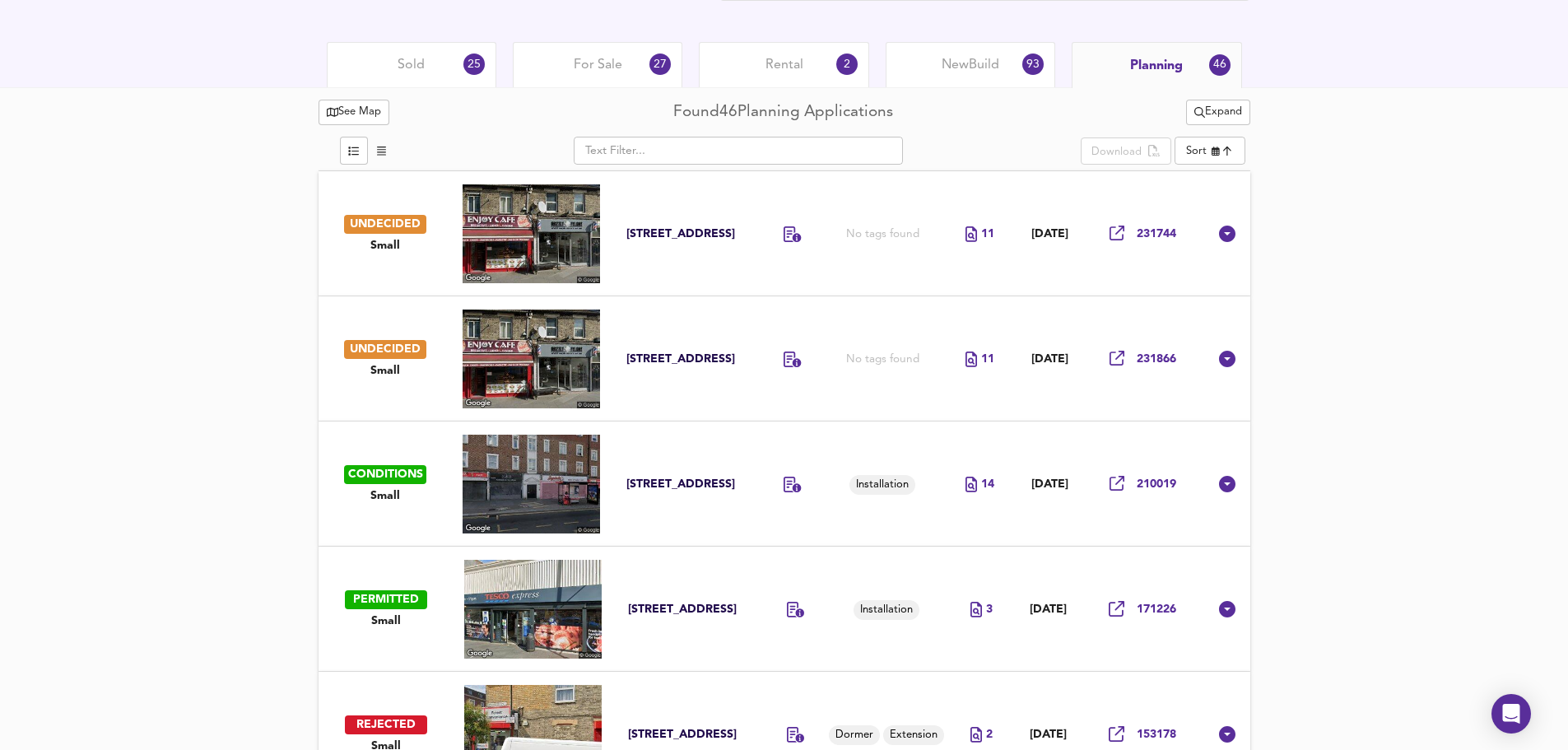
drag, startPoint x: 559, startPoint y: 225, endPoint x: 740, endPoint y: 246, distance: 182.2
click at [682, 195] on td "[STREET_ADDRESS]" at bounding box center [685, 233] width 145 height 125
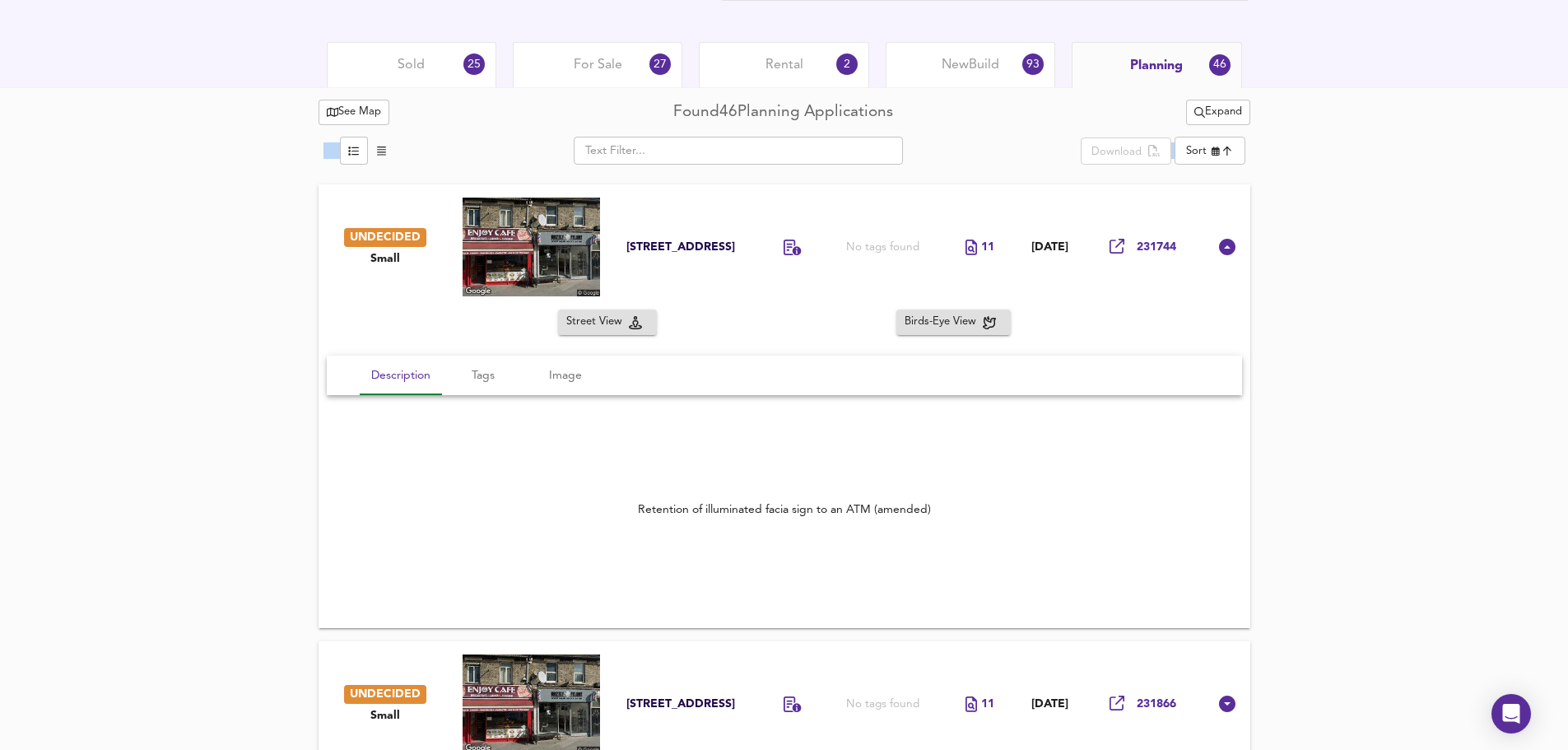
drag, startPoint x: 1567, startPoint y: 134, endPoint x: 1567, endPoint y: 146, distance: 12.0
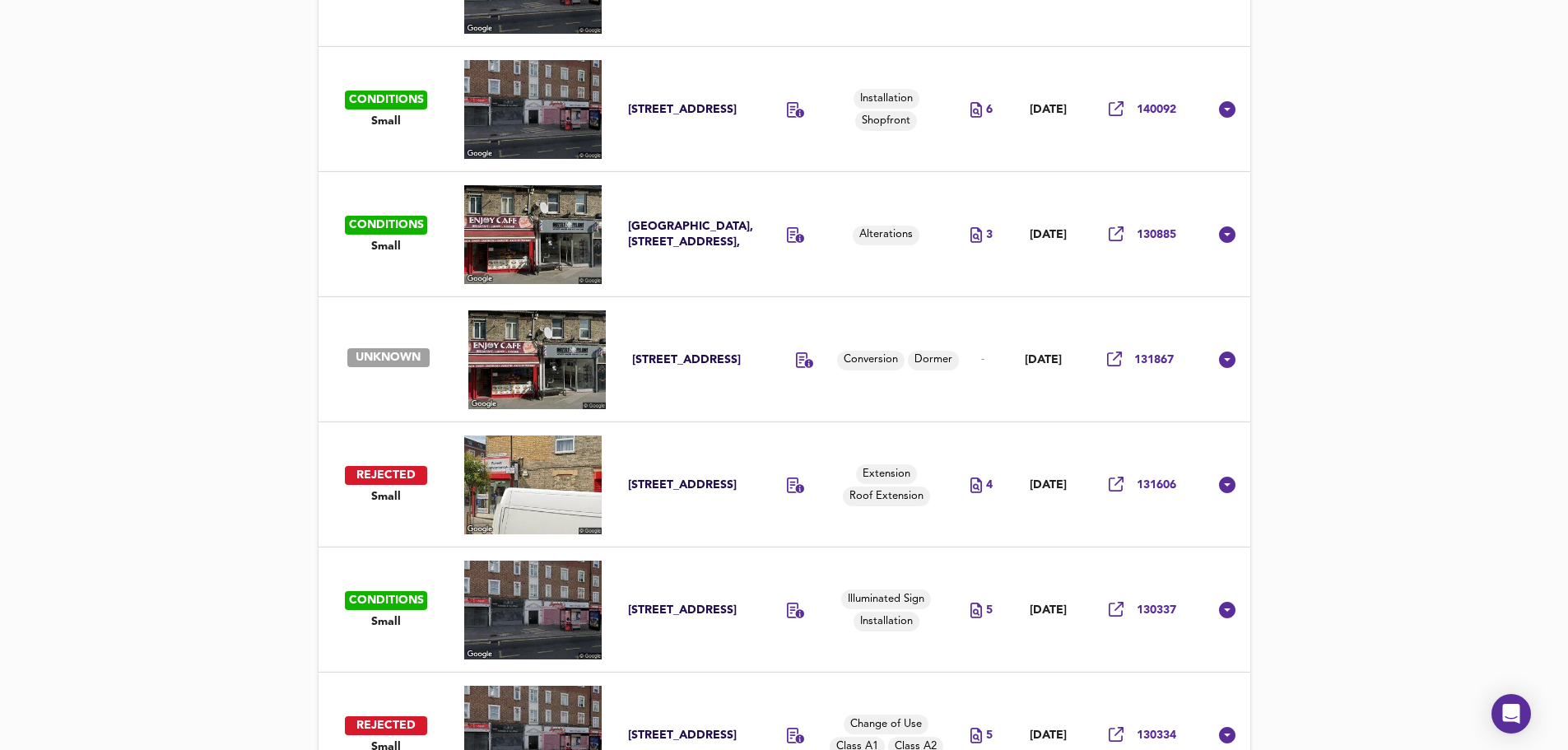
scroll to position [2622, 0]
